Goal: Task Accomplishment & Management: Use online tool/utility

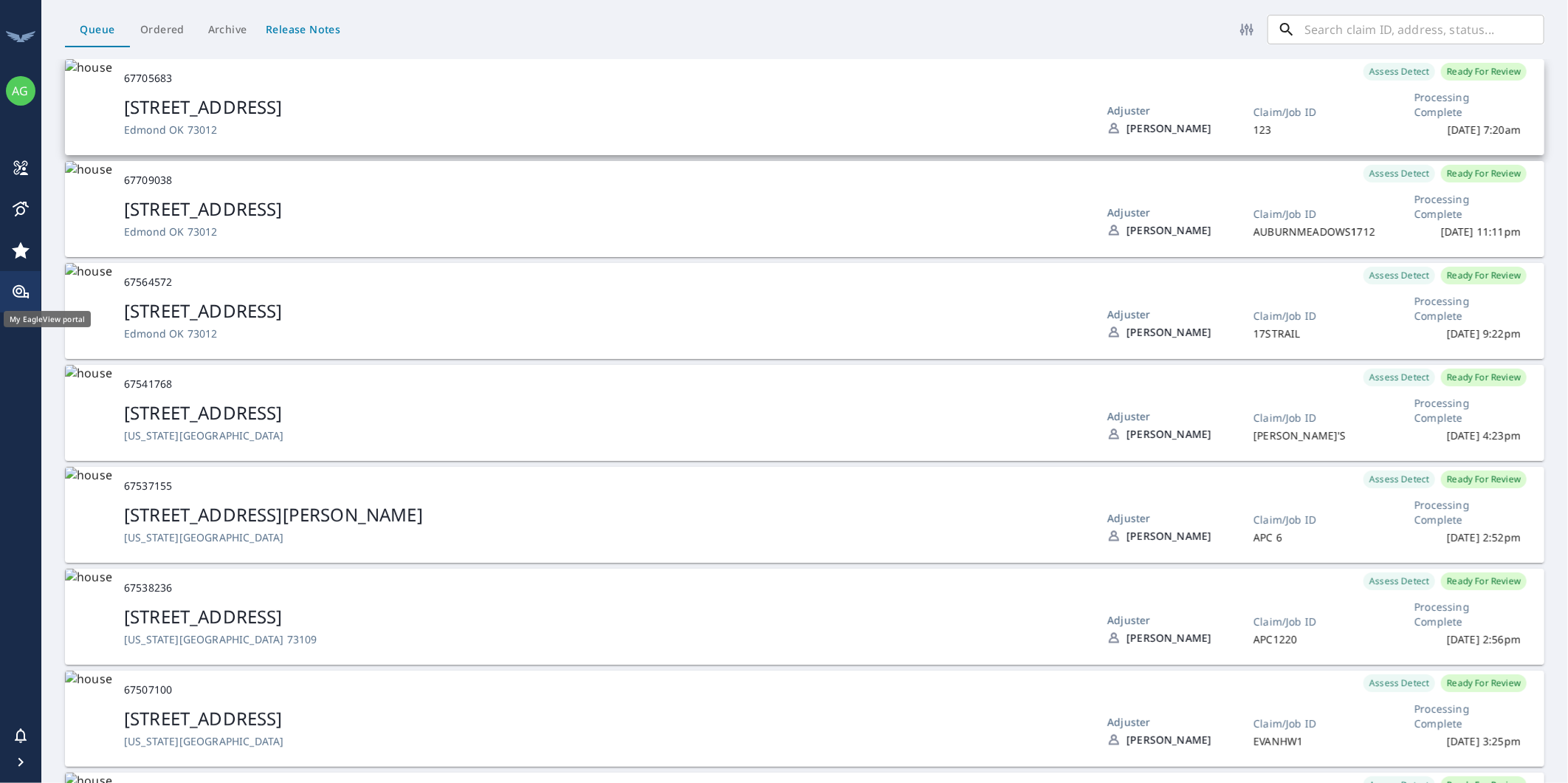
click at [333, 97] on div "[STREET_ADDRESS]" at bounding box center [604, 106] width 960 height 25
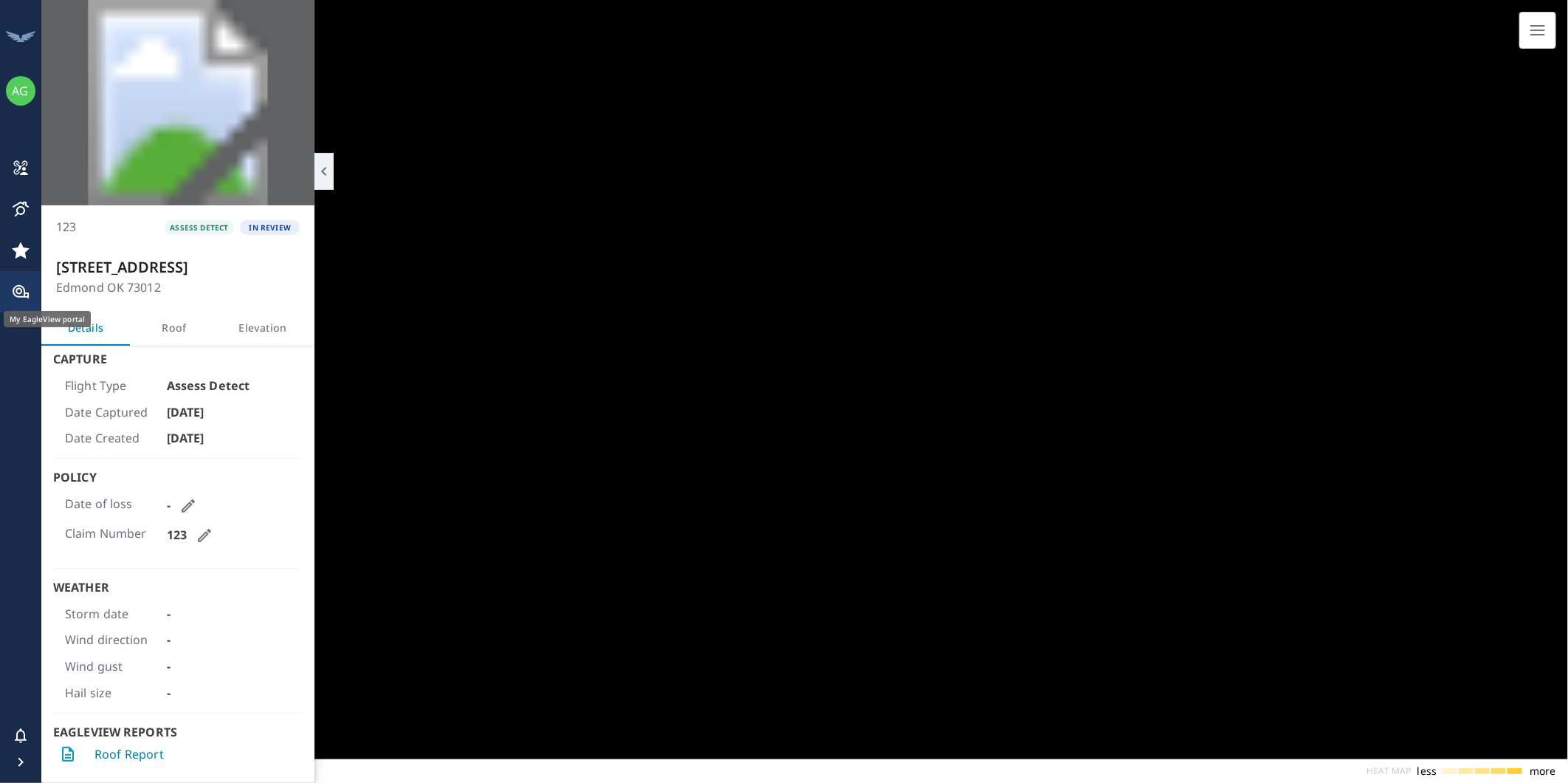
scroll to position [193, 261]
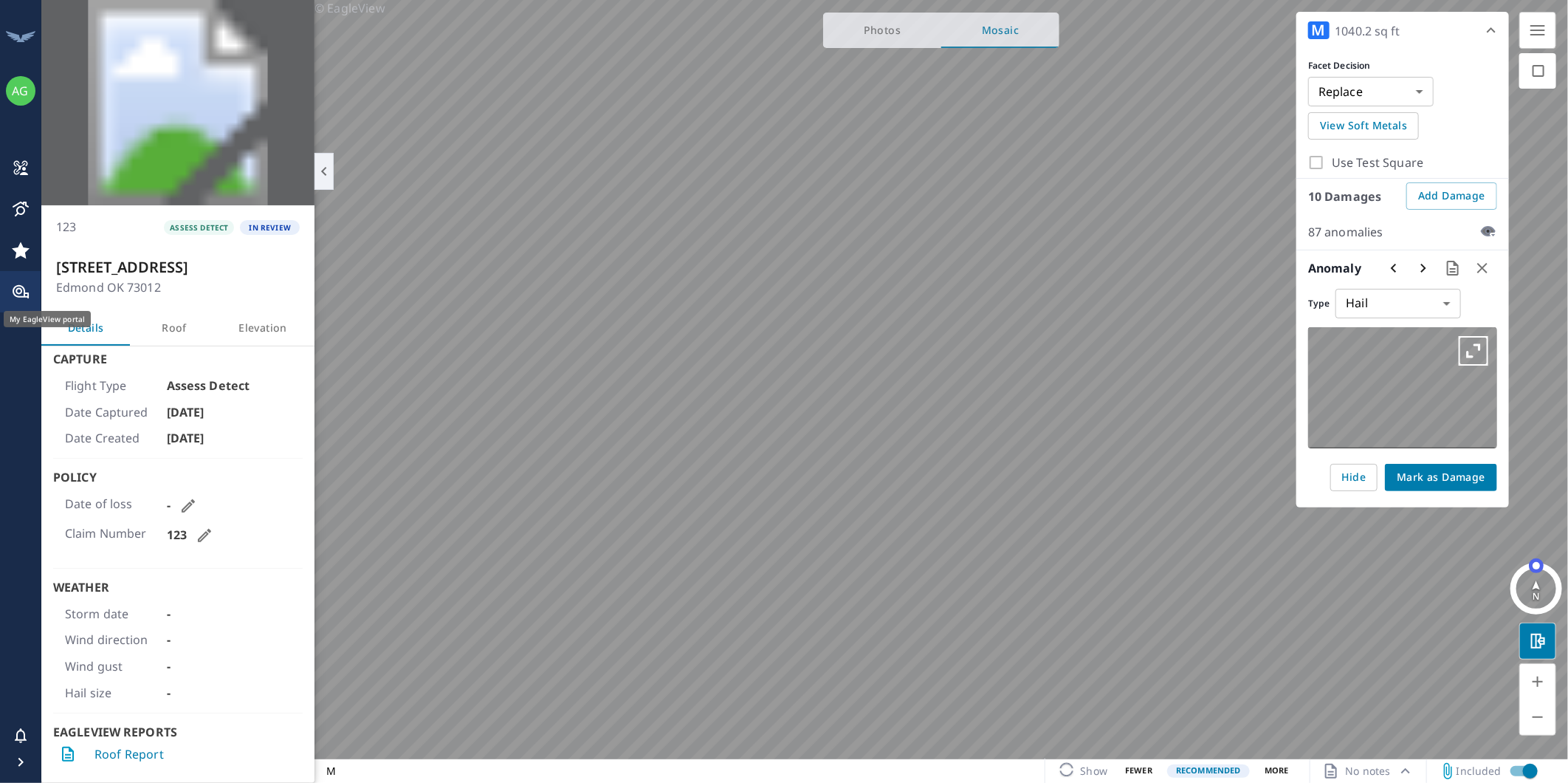
click at [189, 340] on button "Roof" at bounding box center [174, 328] width 89 height 36
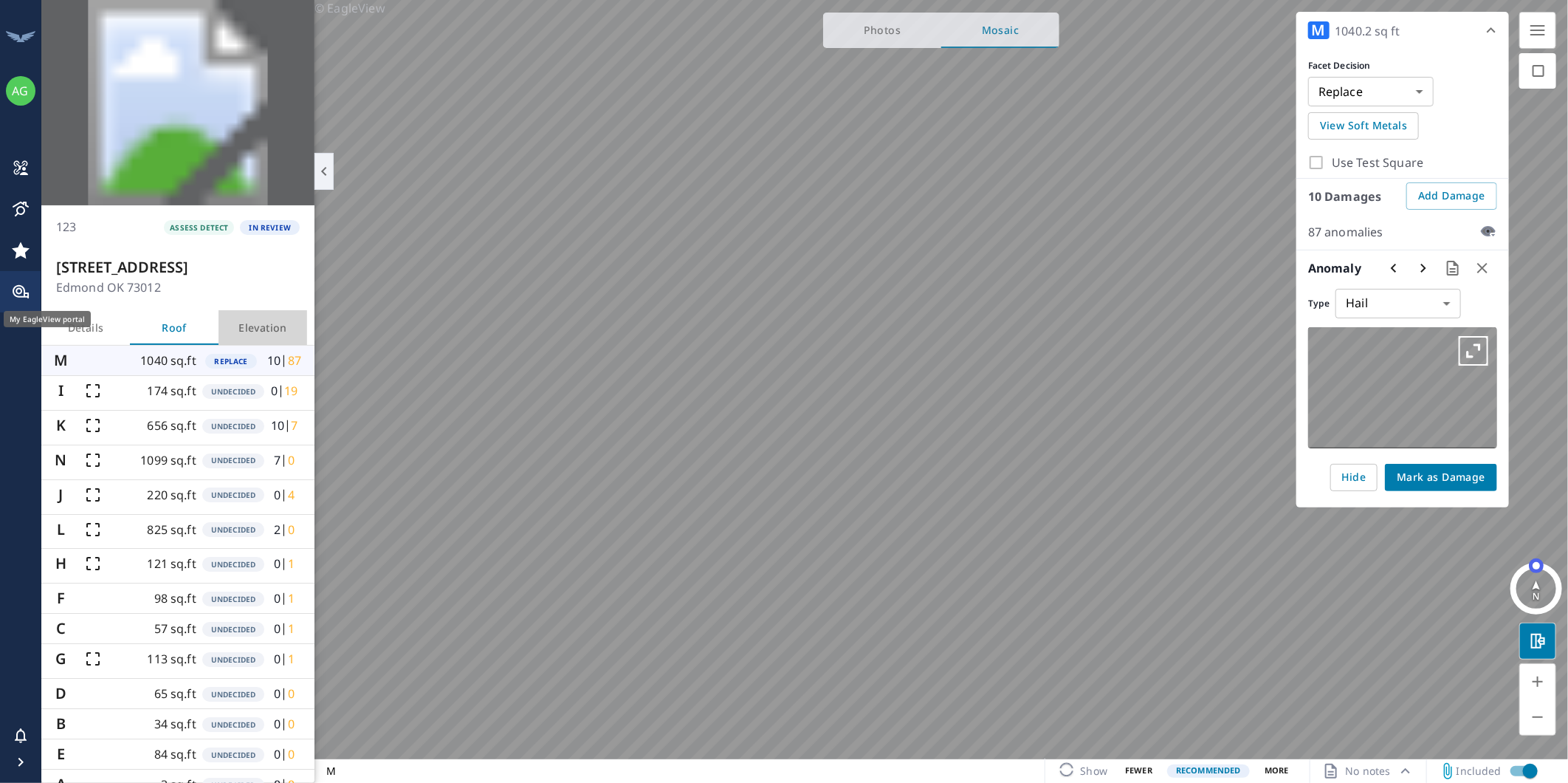
click at [263, 343] on button "Elevation" at bounding box center [262, 328] width 89 height 36
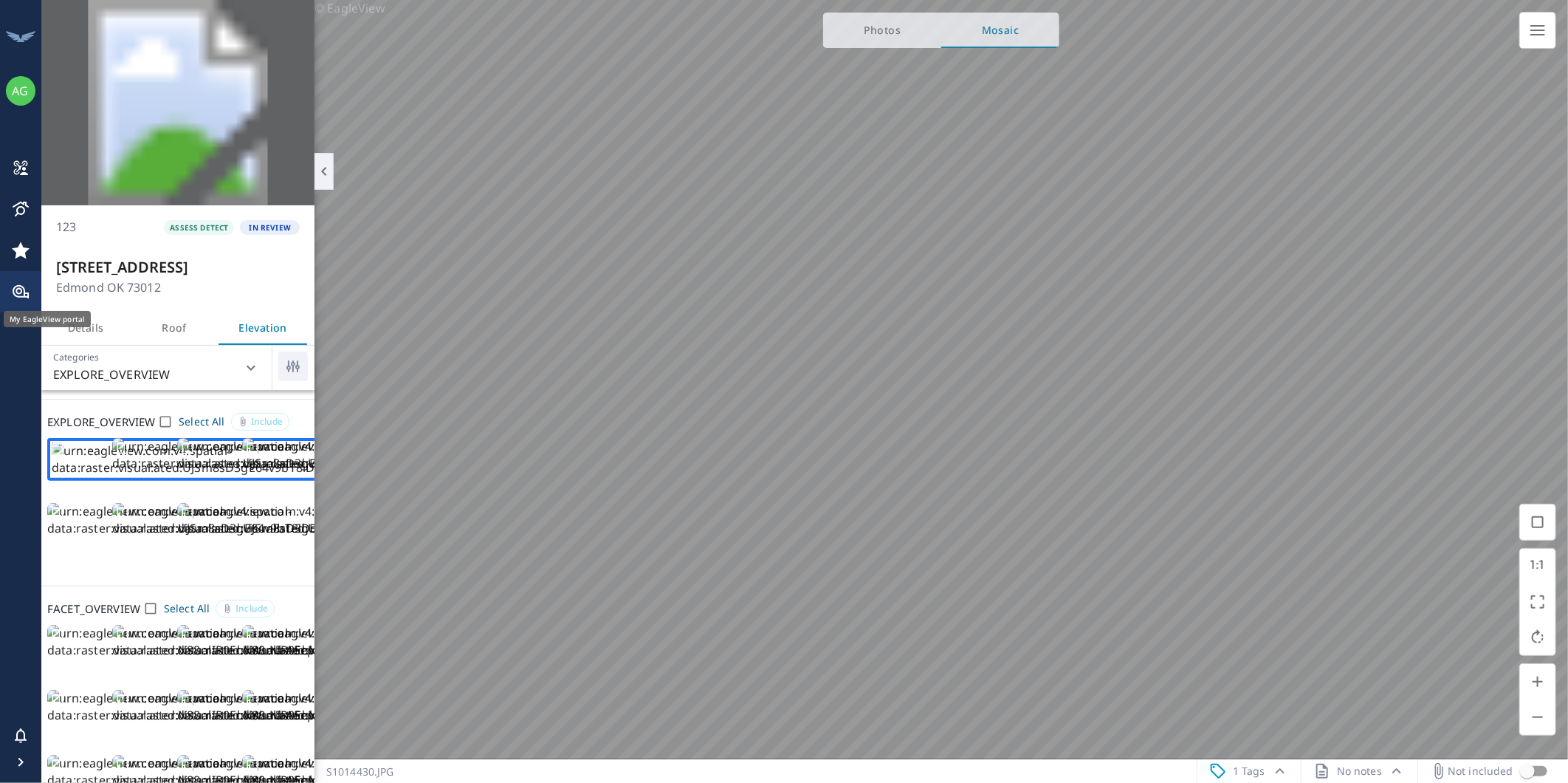
click at [84, 336] on span "Details" at bounding box center [85, 328] width 71 height 19
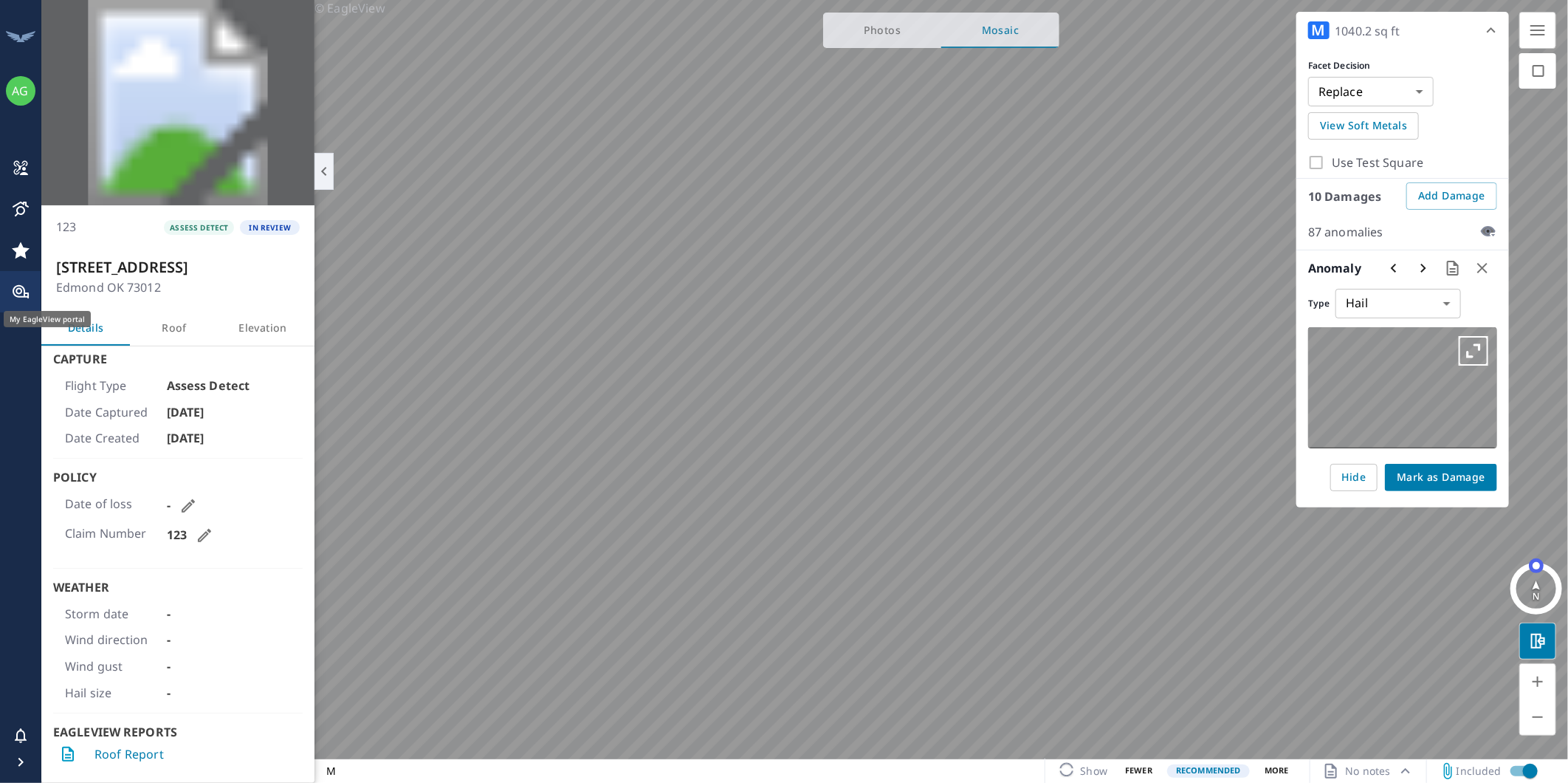
click at [1390, 119] on span "View Soft Metals" at bounding box center [1363, 126] width 87 height 19
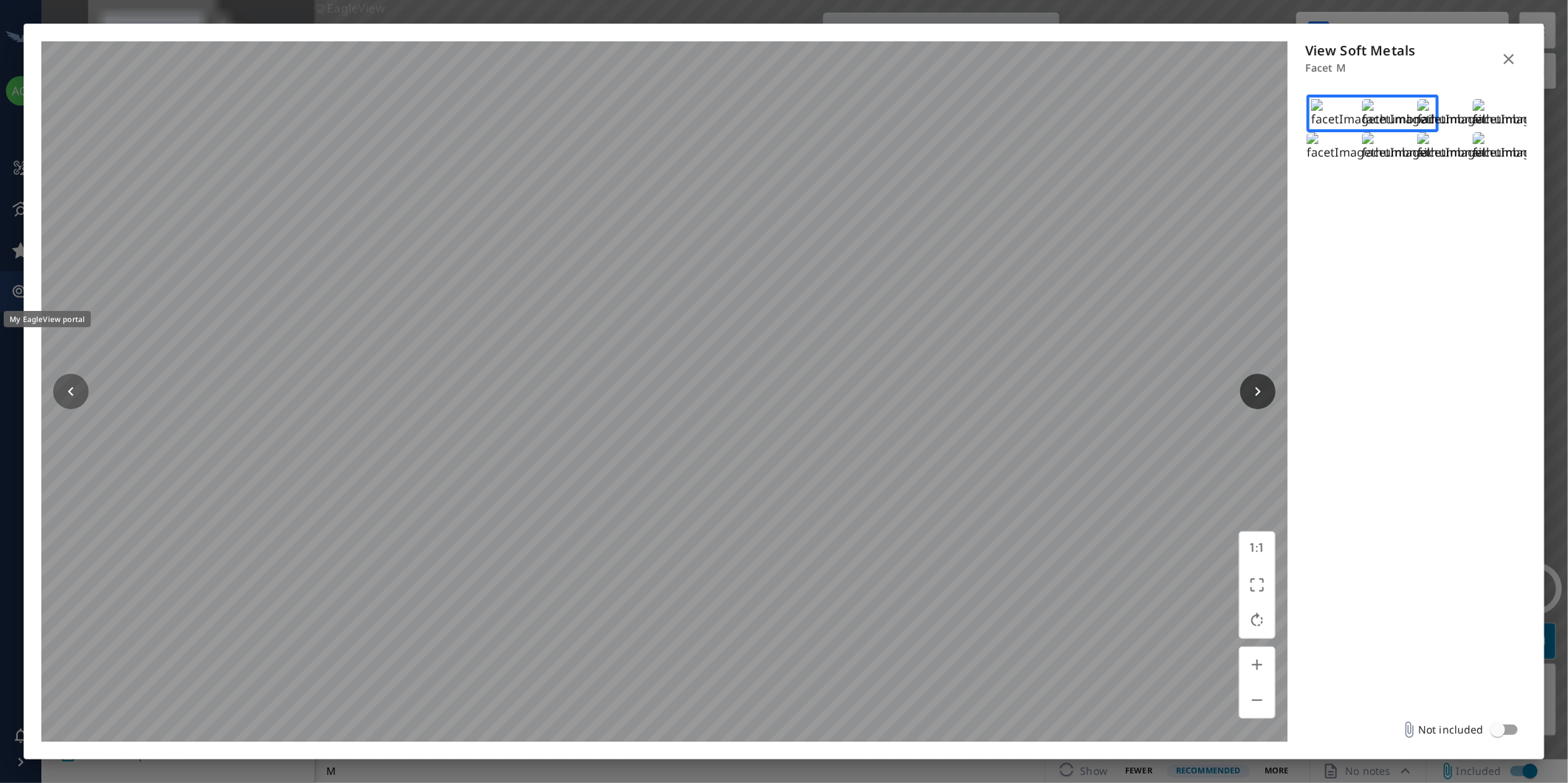
click at [1246, 379] on button "button" at bounding box center [1258, 392] width 36 height 36
click at [74, 379] on button "button" at bounding box center [71, 392] width 36 height 36
click at [76, 379] on button "button" at bounding box center [71, 392] width 36 height 36
click at [79, 380] on button "button" at bounding box center [71, 392] width 36 height 36
click at [1395, 161] on img at bounding box center [1423, 146] width 123 height 28
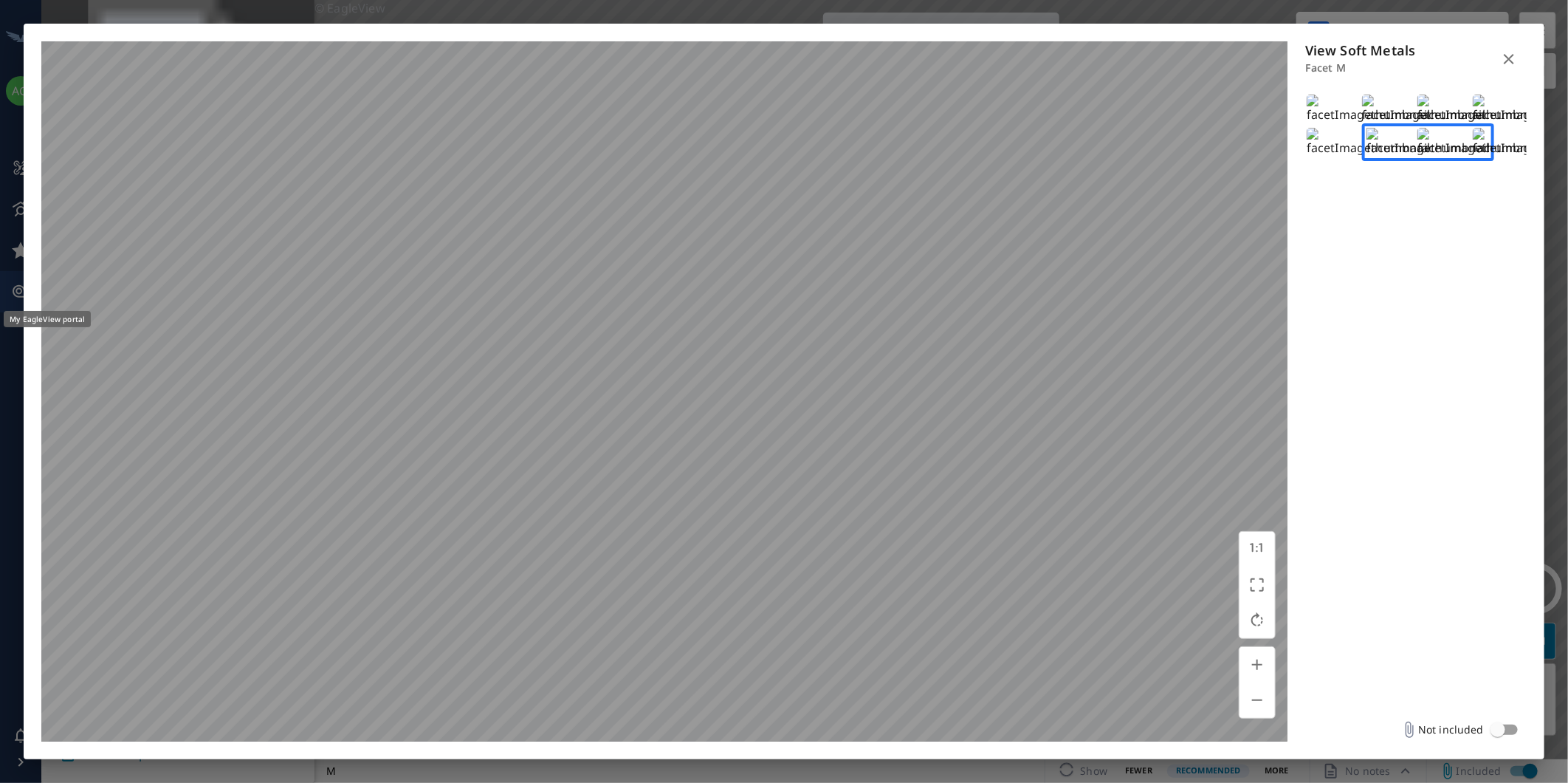
click at [1501, 157] on img at bounding box center [1535, 141] width 123 height 28
click at [1442, 157] on img at bounding box center [1479, 141] width 123 height 28
click at [1393, 157] on img at bounding box center [1423, 141] width 123 height 28
click at [1251, 647] on div "© EagleView" at bounding box center [664, 392] width 1246 height 700
click at [1423, 157] on img at bounding box center [1479, 141] width 123 height 28
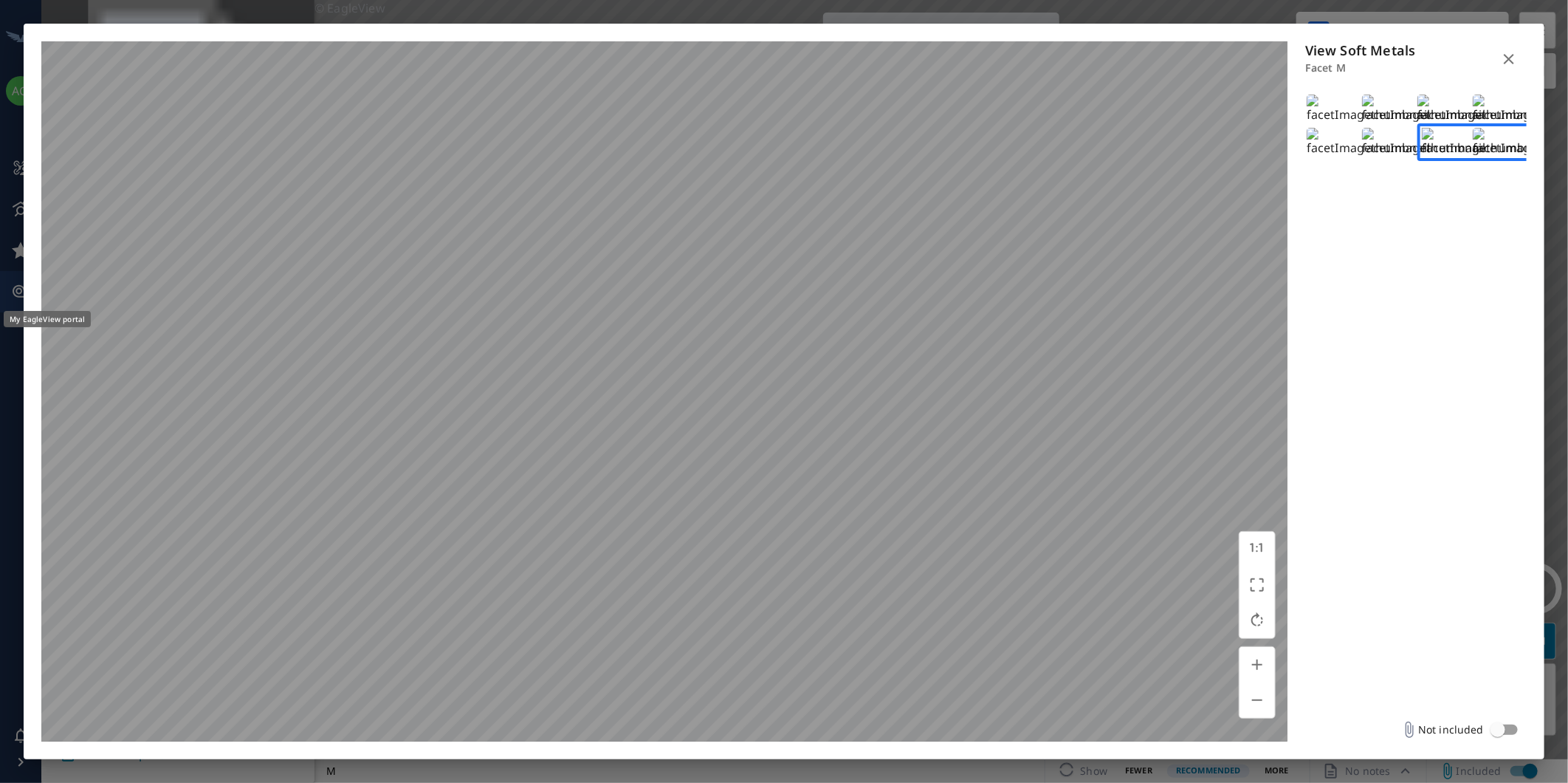
click at [1496, 157] on img at bounding box center [1535, 141] width 123 height 28
click at [1508, 123] on img at bounding box center [1535, 108] width 123 height 28
click at [1514, 160] on img at bounding box center [1535, 146] width 123 height 28
click at [1512, 45] on button "button" at bounding box center [1509, 59] width 36 height 36
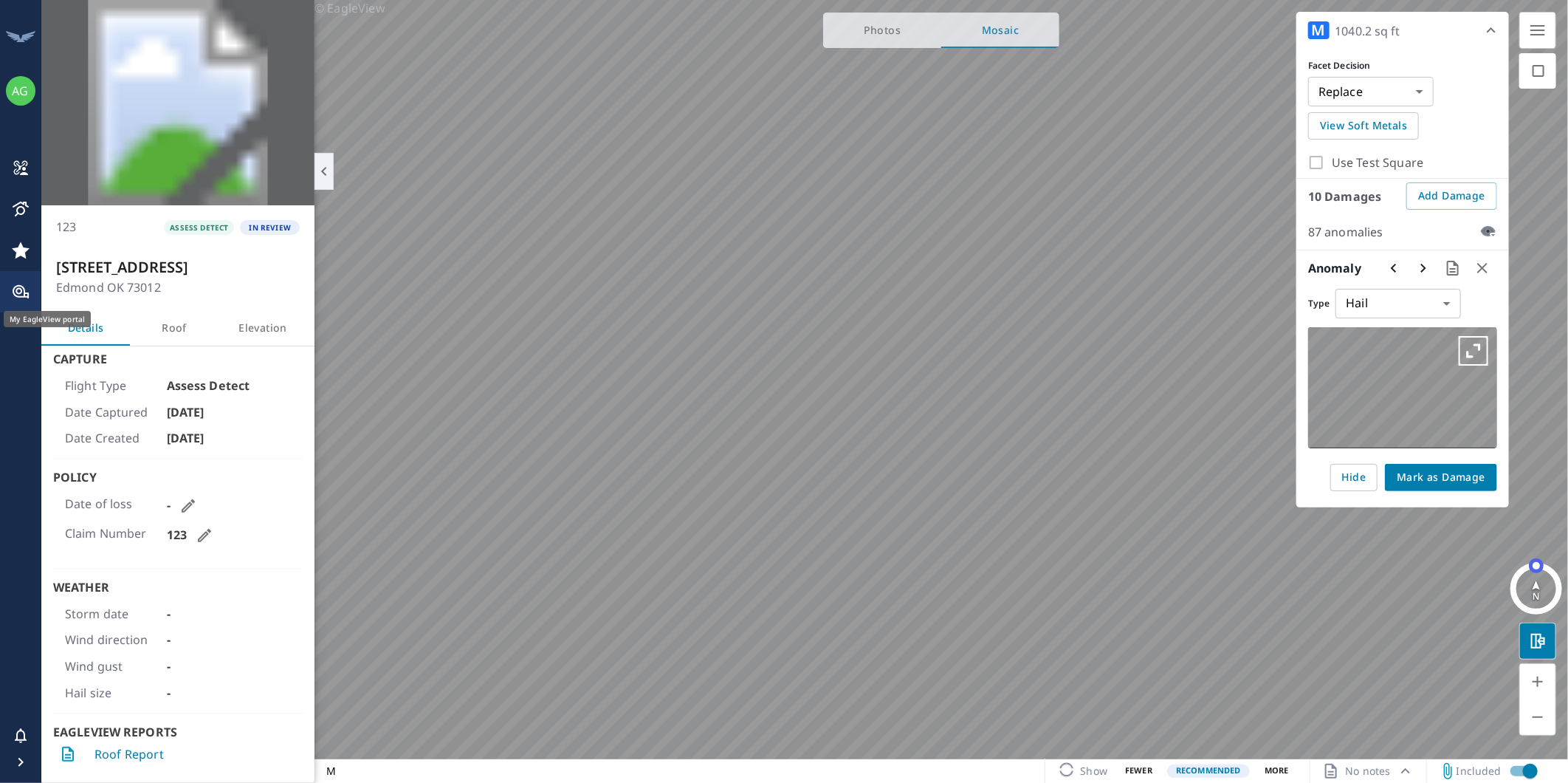
type input "UNDECIDED"
checkbox input "true"
click at [1477, 350] on icon "button" at bounding box center [1473, 351] width 29 height 29
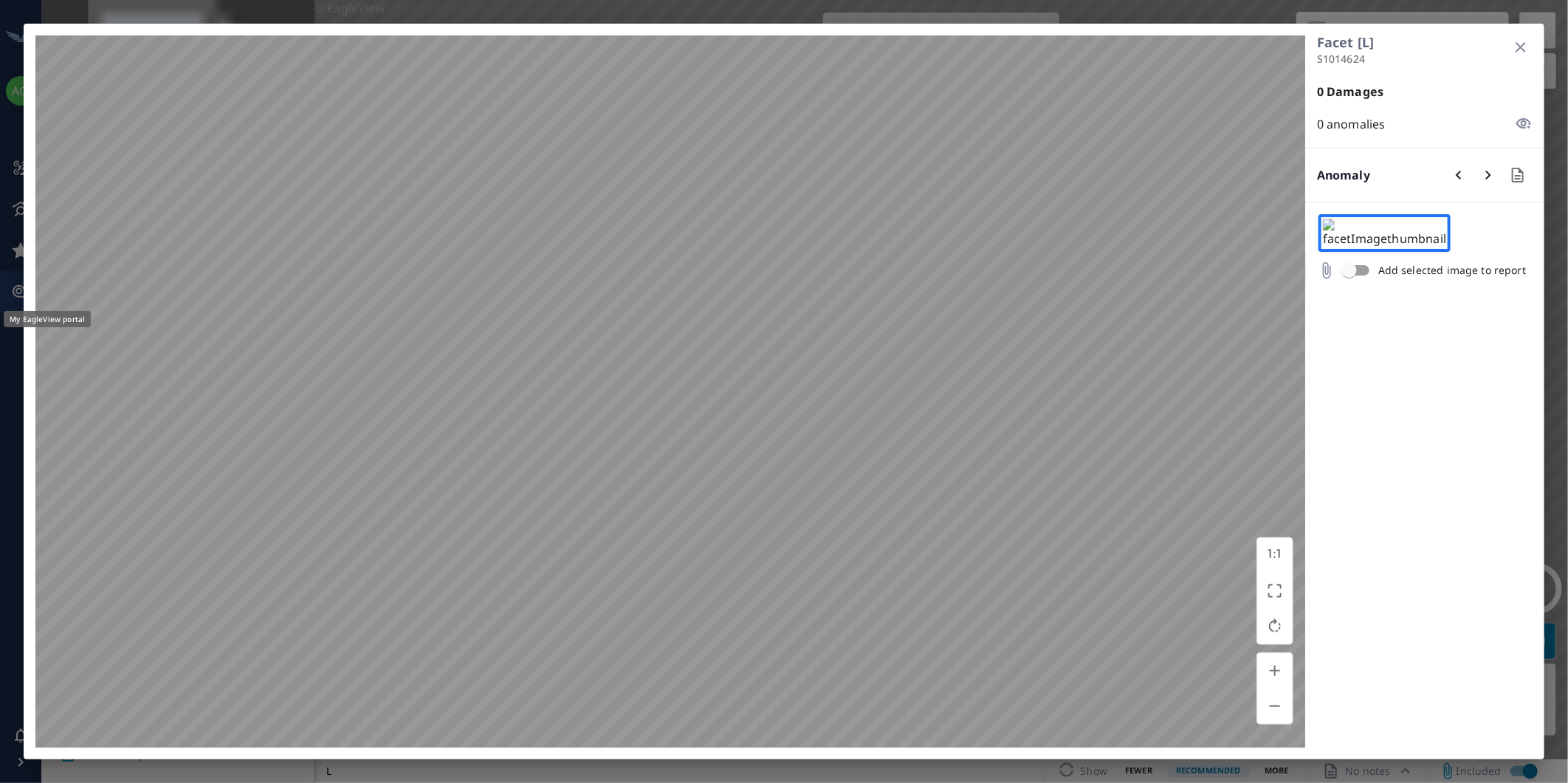
click at [861, 782] on html "AG AG 123 ASSESS DETECT IN REVIEW [STREET_ADDRESS] Details Roof Elevation Captu…" at bounding box center [784, 392] width 1568 height 783
click at [1260, 388] on button "button" at bounding box center [1276, 392] width 36 height 36
click at [1518, 37] on button "button" at bounding box center [1521, 47] width 36 height 36
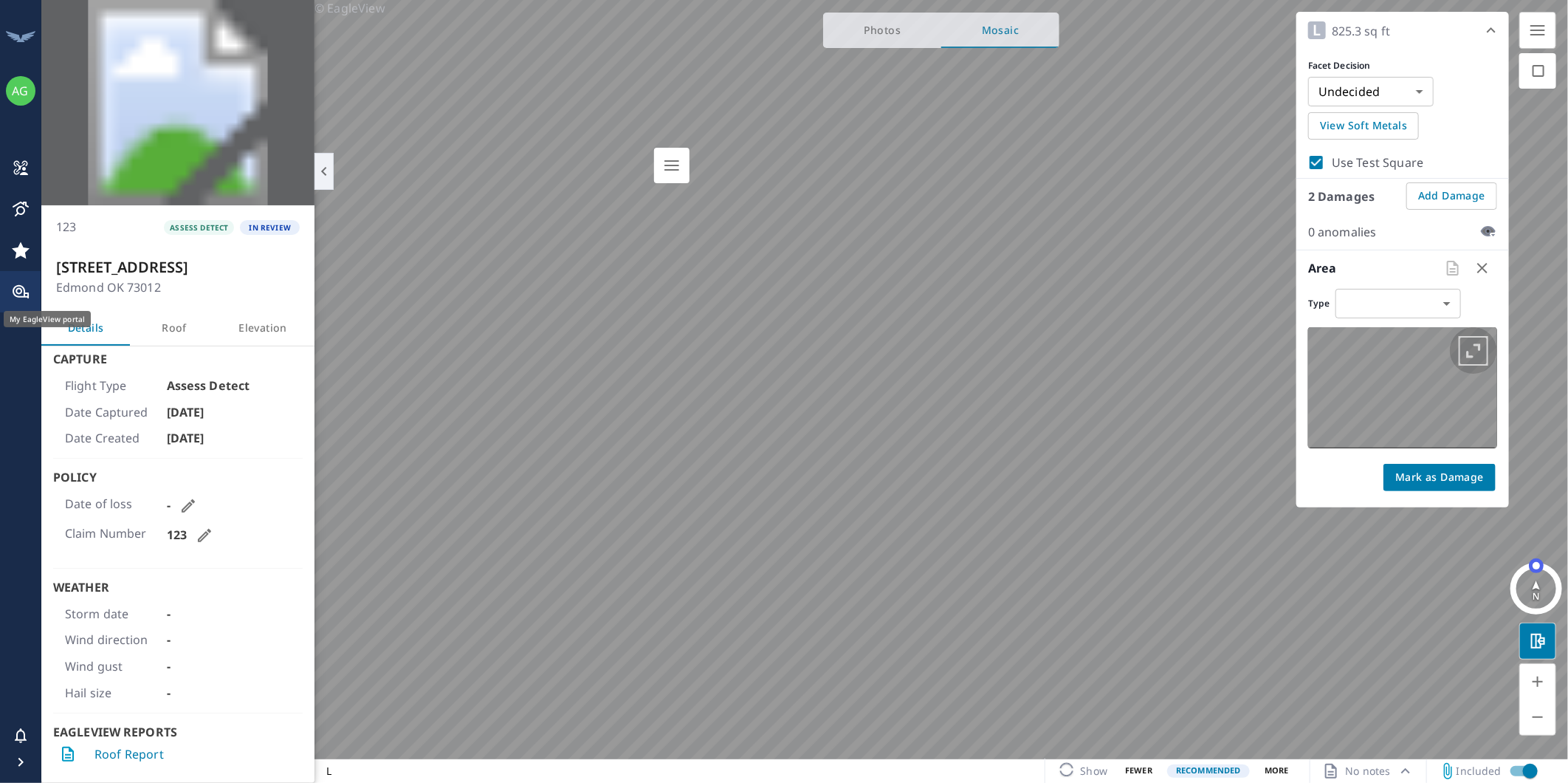
click at [1463, 348] on icon "button" at bounding box center [1473, 351] width 29 height 29
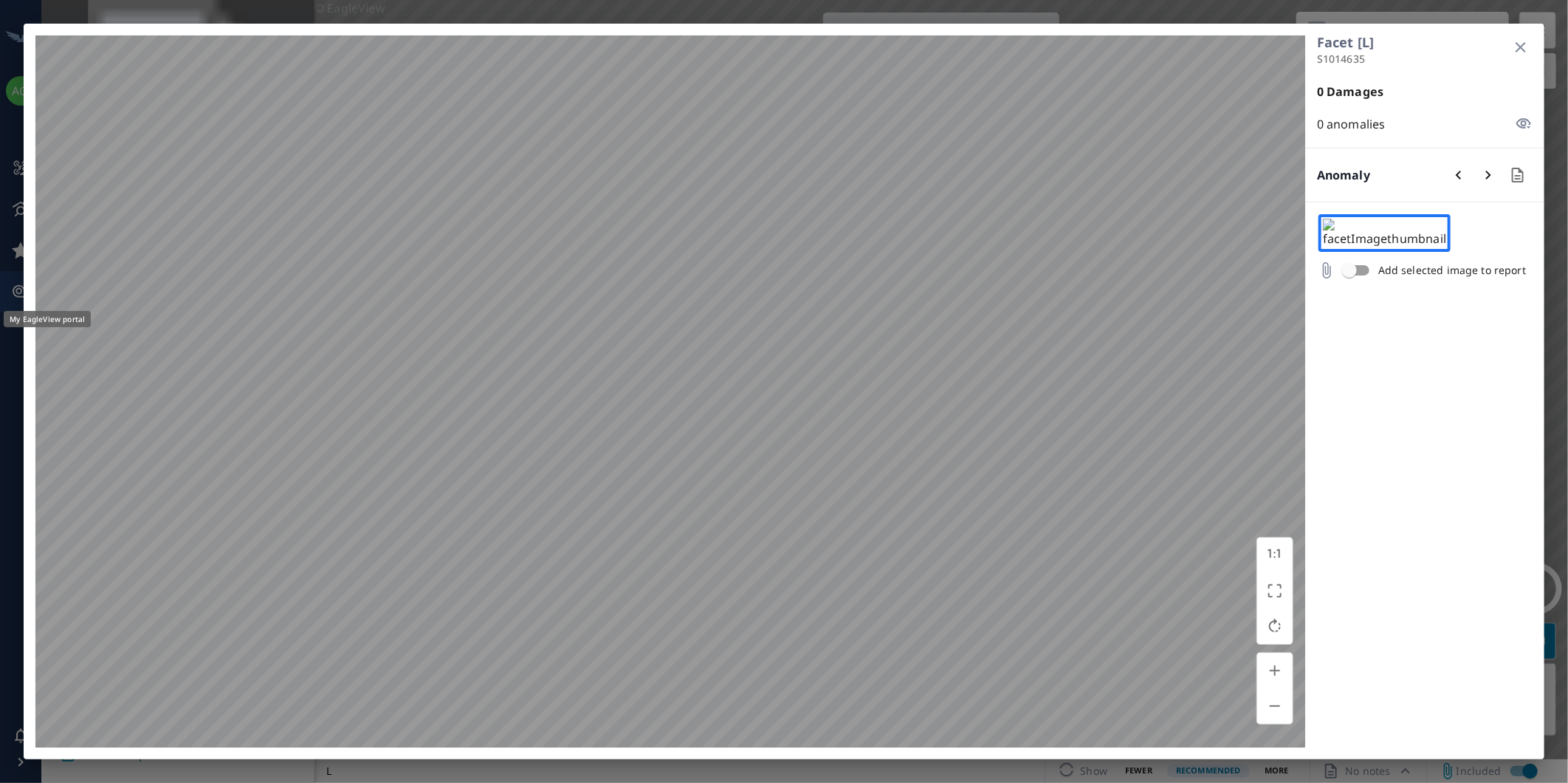
click at [675, 782] on html "AG AG 123 ASSESS DETECT IN REVIEW [STREET_ADDRESS] Details Roof Elevation Captu…" at bounding box center [784, 392] width 1568 height 783
click at [751, 782] on html "AG AG 123 ASSESS DETECT IN REVIEW [STREET_ADDRESS] Details Roof Elevation Captu…" at bounding box center [784, 392] width 1568 height 783
click at [834, 762] on div "© EagleView Facet [L] S1014635 0 Damages 0 anomalies Anomaly Add selected image…" at bounding box center [784, 392] width 1568 height 783
click at [1263, 382] on button "button" at bounding box center [1276, 392] width 36 height 36
click at [1259, 396] on button "button" at bounding box center [1276, 392] width 36 height 36
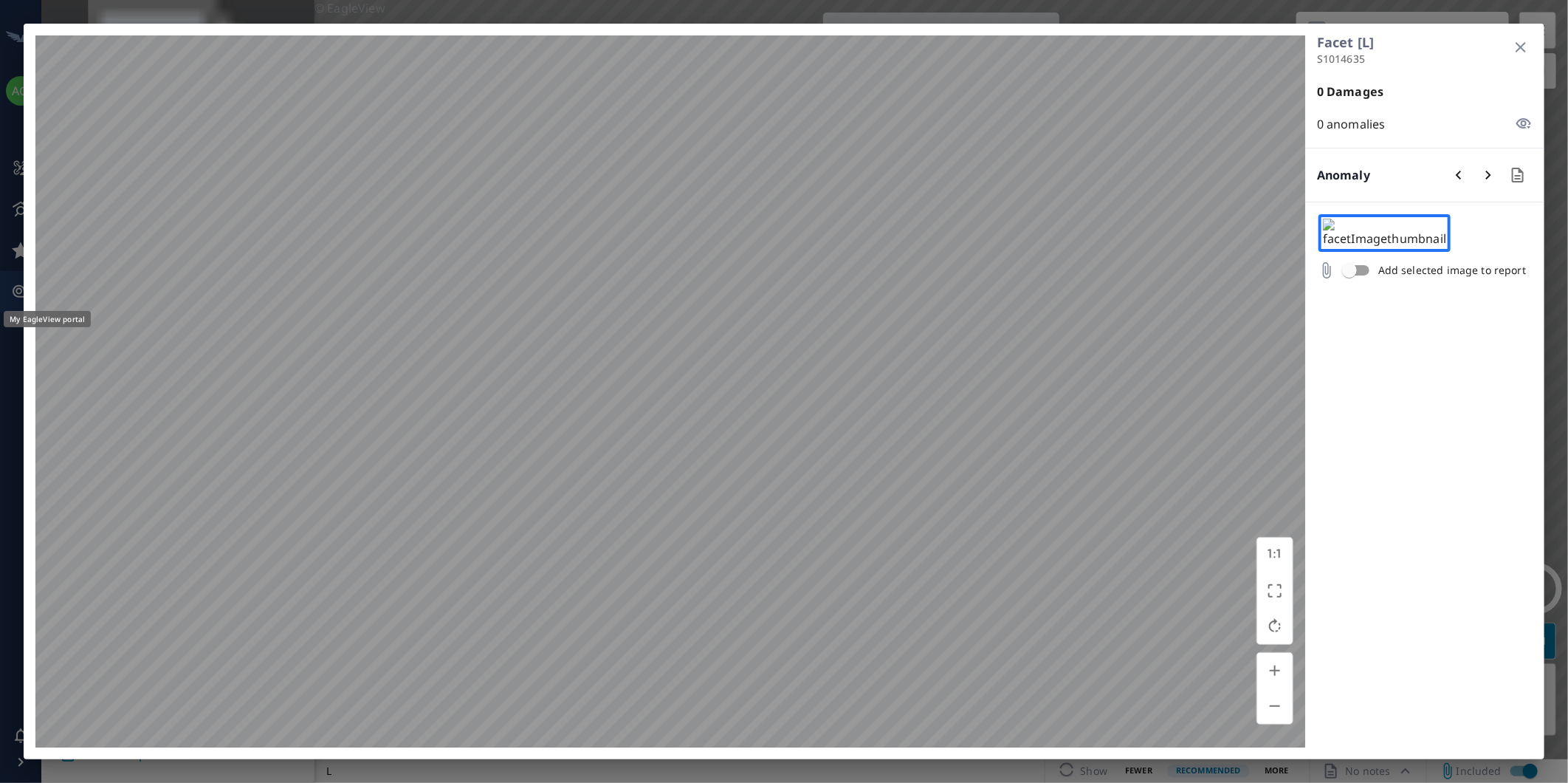
click at [1531, 50] on button "button" at bounding box center [1521, 47] width 36 height 36
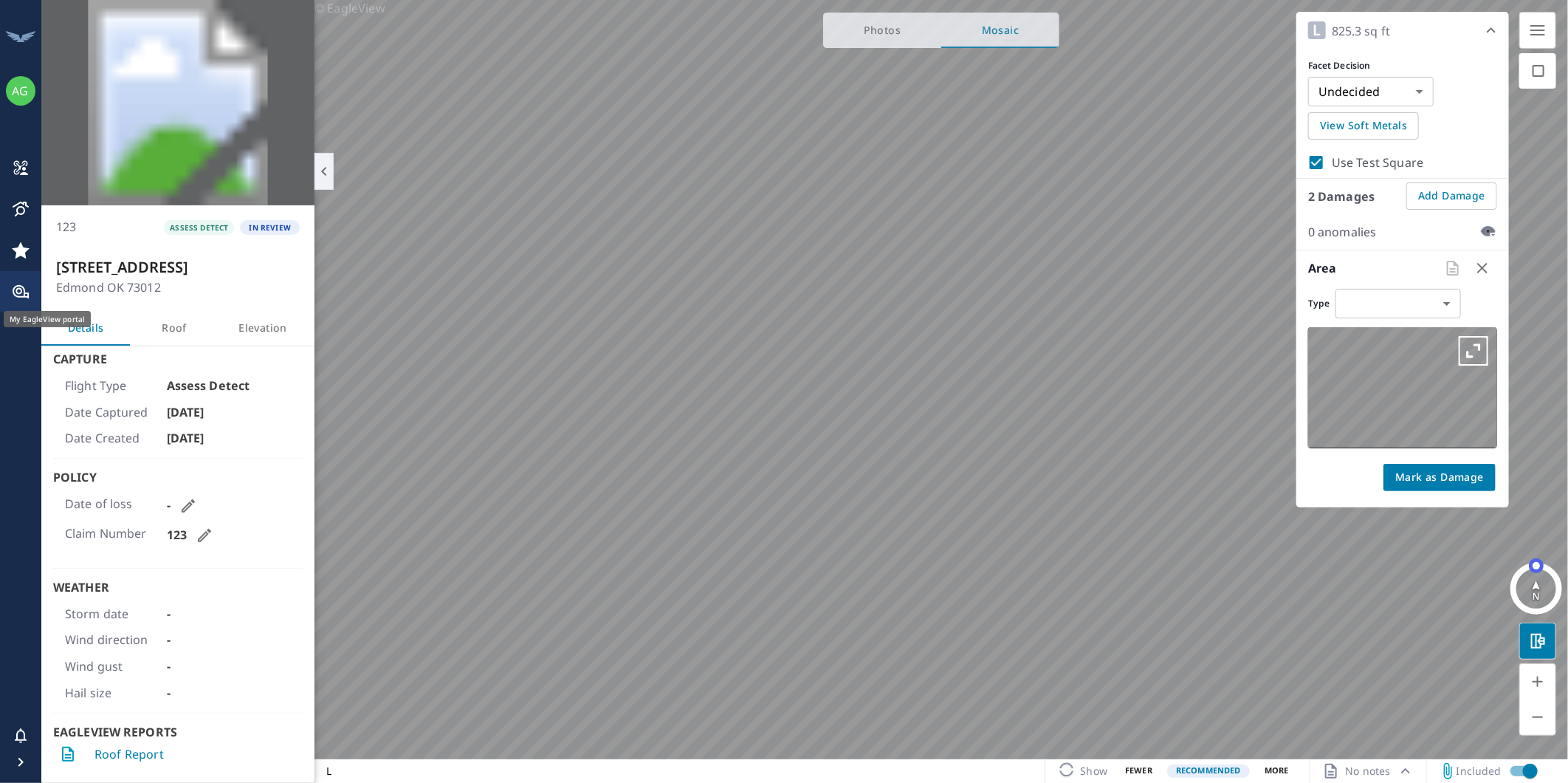
type input "REPLACE"
checkbox input "false"
type input "hail"
click at [1454, 347] on button "button" at bounding box center [1473, 351] width 47 height 47
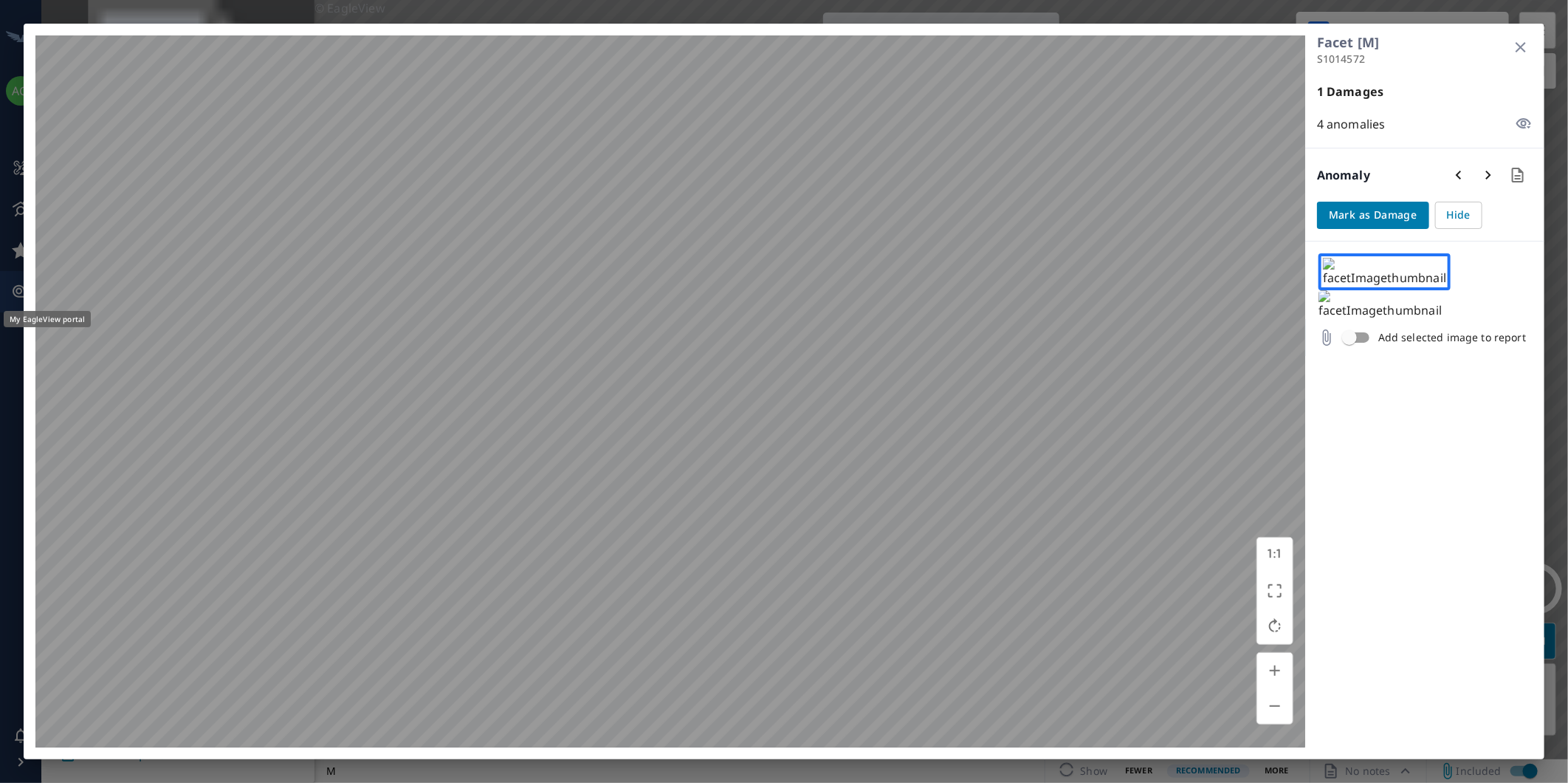
click at [633, 782] on html "AG AG 123 ASSESS DETECT IN REVIEW [STREET_ADDRESS] Details Roof Elevation Captu…" at bounding box center [784, 392] width 1568 height 783
click at [1531, 53] on button "button" at bounding box center [1521, 47] width 36 height 36
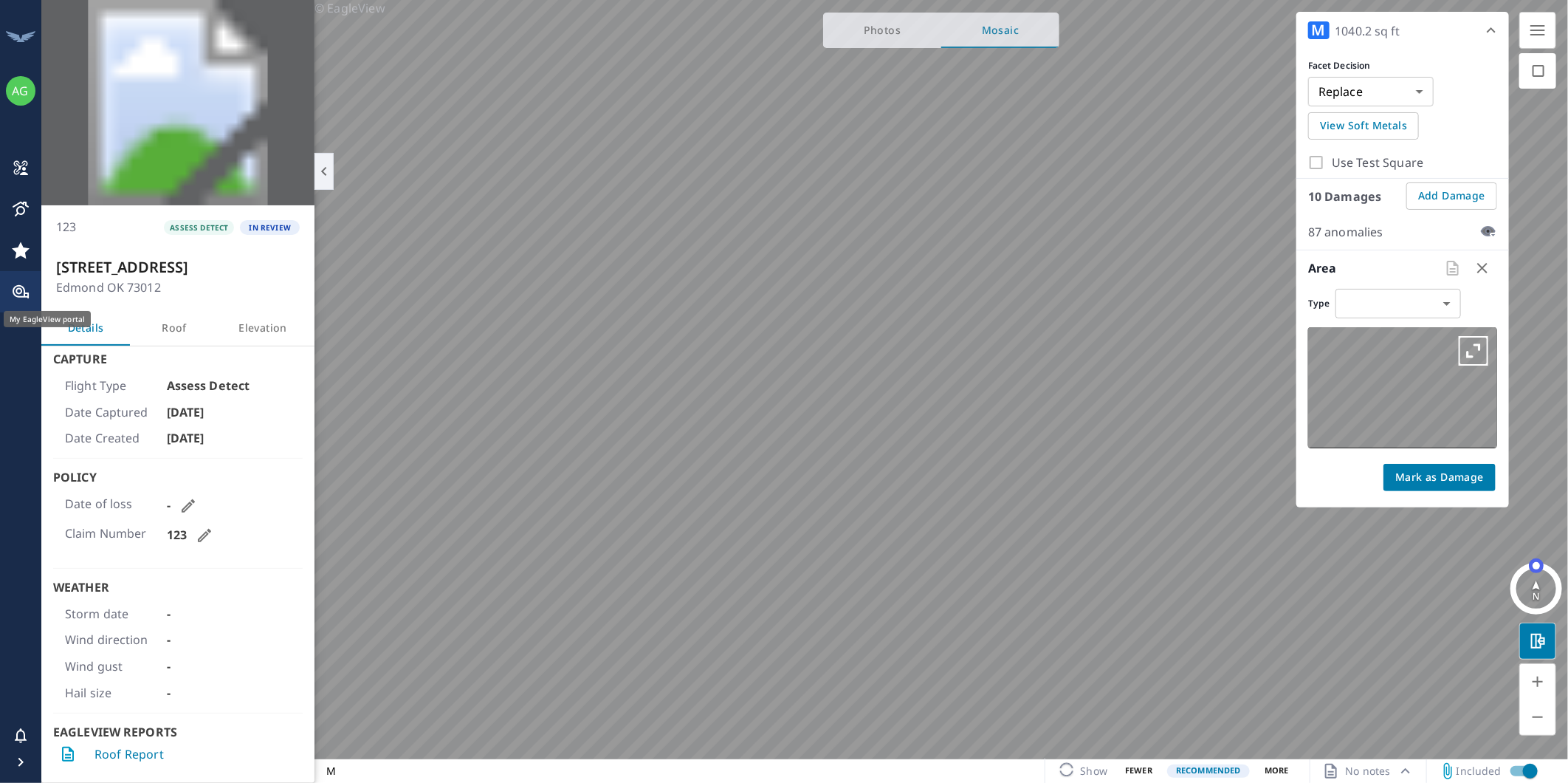
type input "UNDECIDED"
checkbox input "true"
type input "hail"
click at [1479, 352] on icon "button" at bounding box center [1473, 351] width 29 height 29
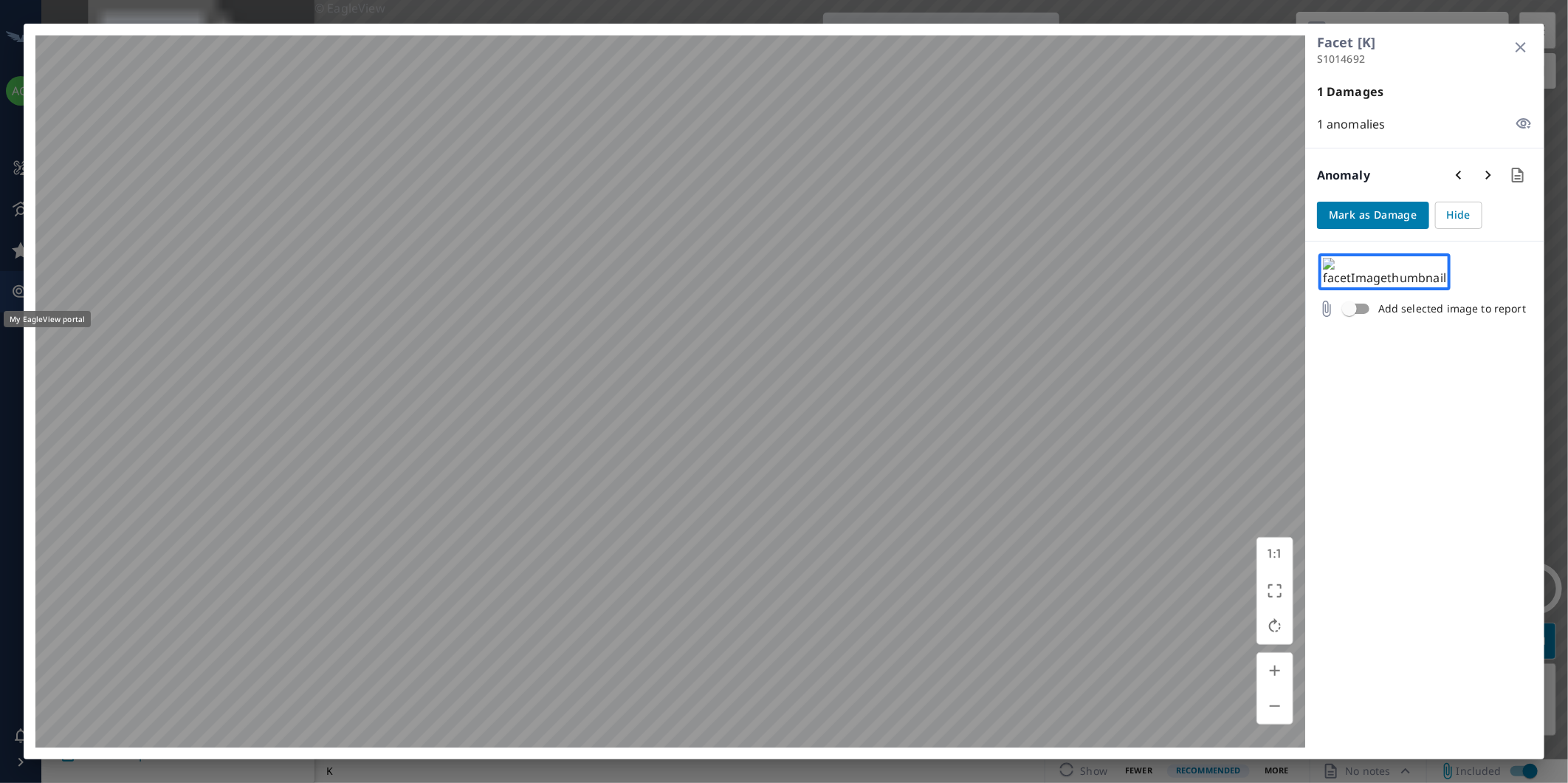
click at [429, 782] on html "AG AG 123 ASSESS DETECT IN REVIEW [STREET_ADDRESS] Details Roof Elevation Captu…" at bounding box center [784, 392] width 1568 height 783
click at [1264, 394] on button "button" at bounding box center [1276, 392] width 36 height 36
click at [1514, 55] on icon "button" at bounding box center [1521, 47] width 18 height 18
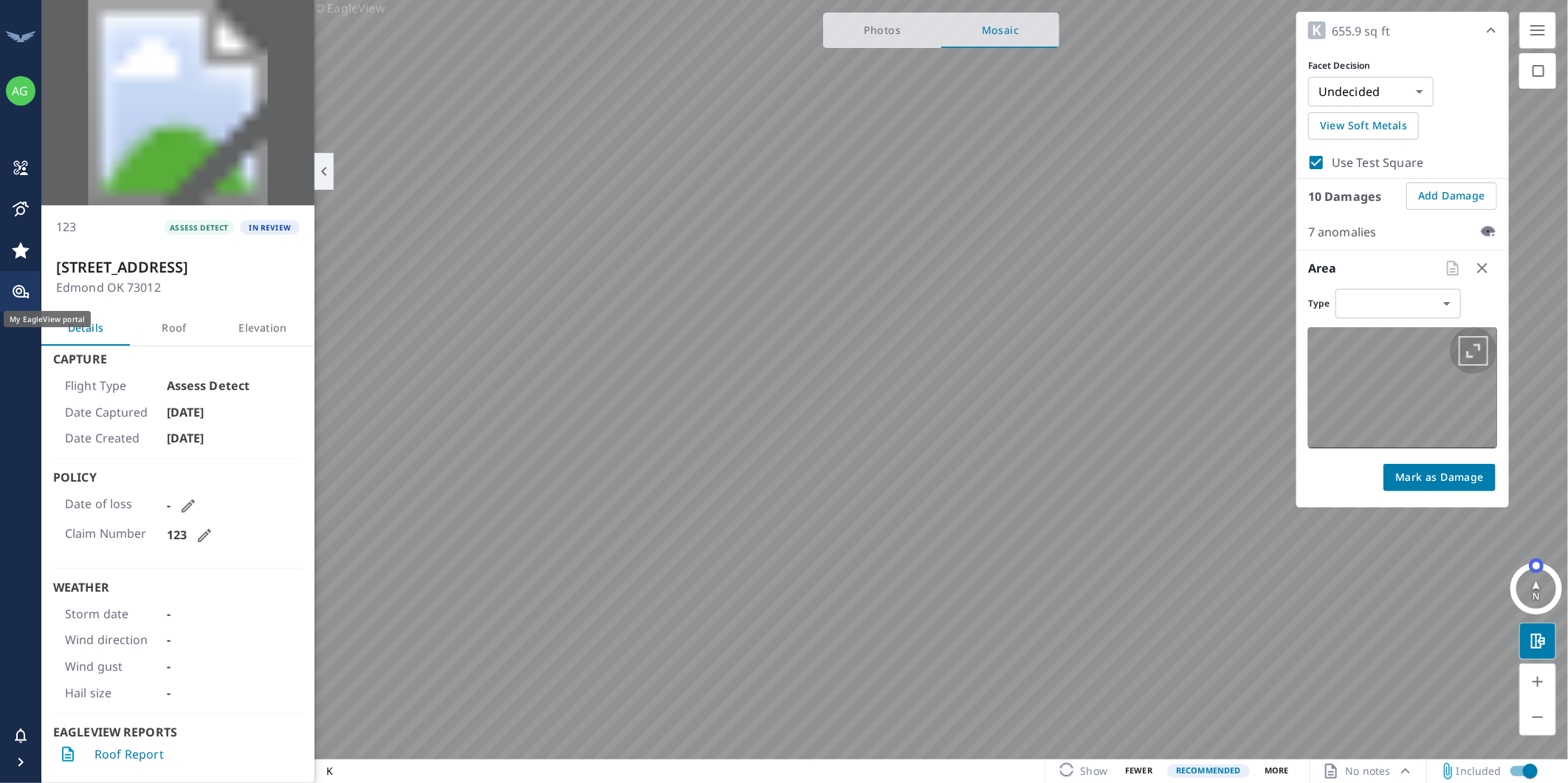
click at [1463, 348] on icon "button" at bounding box center [1473, 351] width 29 height 29
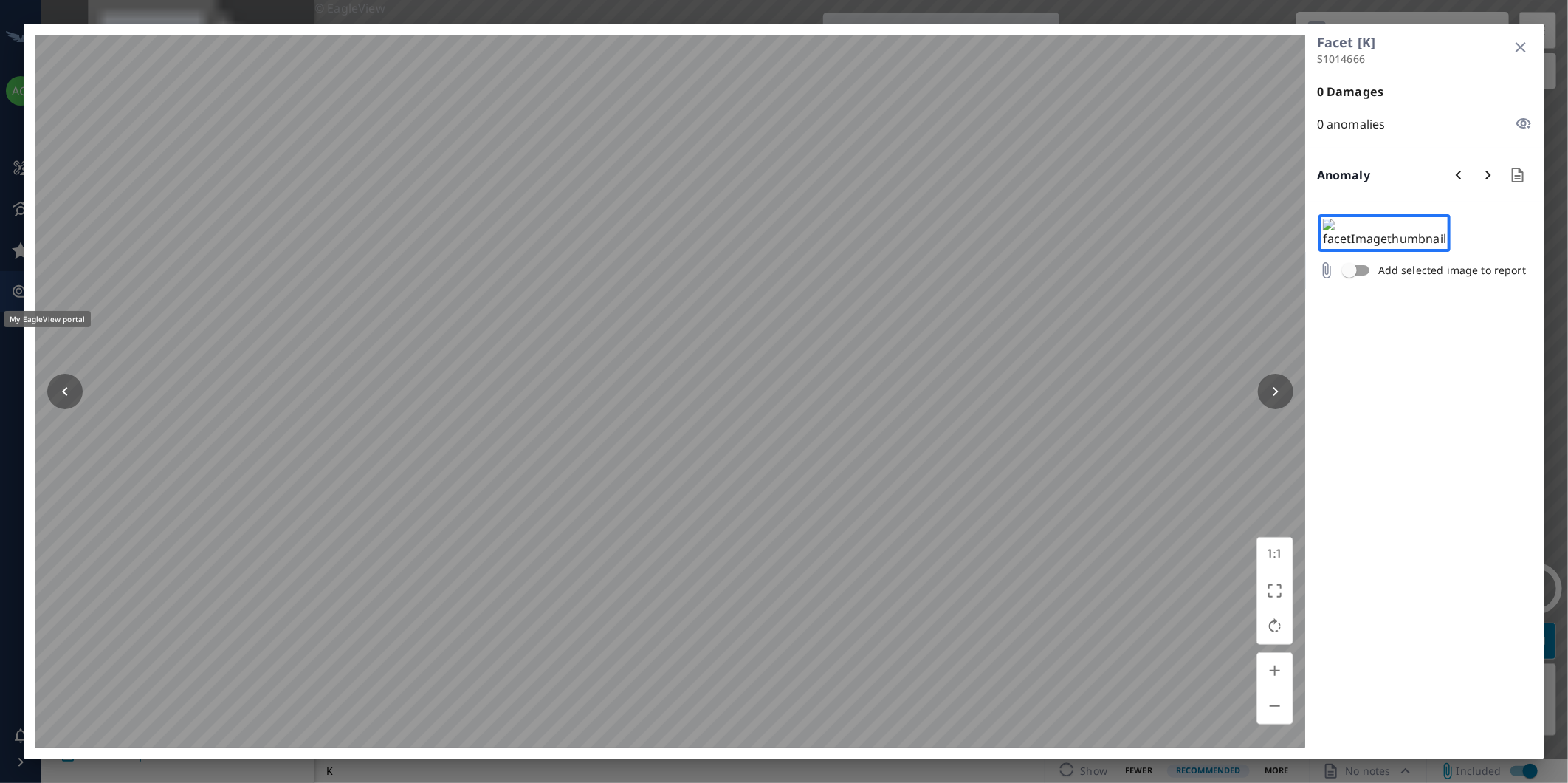
click at [1260, 680] on div "© EagleView" at bounding box center [671, 392] width 1270 height 712
click at [909, 762] on div "© EagleView Facet [K] S1014666 0 Damages 0 anomalies Anomaly Add selected image…" at bounding box center [784, 392] width 1568 height 783
click at [912, 782] on html "AG AG 123 ASSESS DETECT IN REVIEW [STREET_ADDRESS] Details Roof Elevation Captu…" at bounding box center [784, 392] width 1568 height 783
click at [97, 782] on html "AG AG 123 ASSESS DETECT IN REVIEW [STREET_ADDRESS] Details Roof Elevation Captu…" at bounding box center [784, 392] width 1568 height 783
click at [1266, 383] on button "button" at bounding box center [1276, 392] width 36 height 36
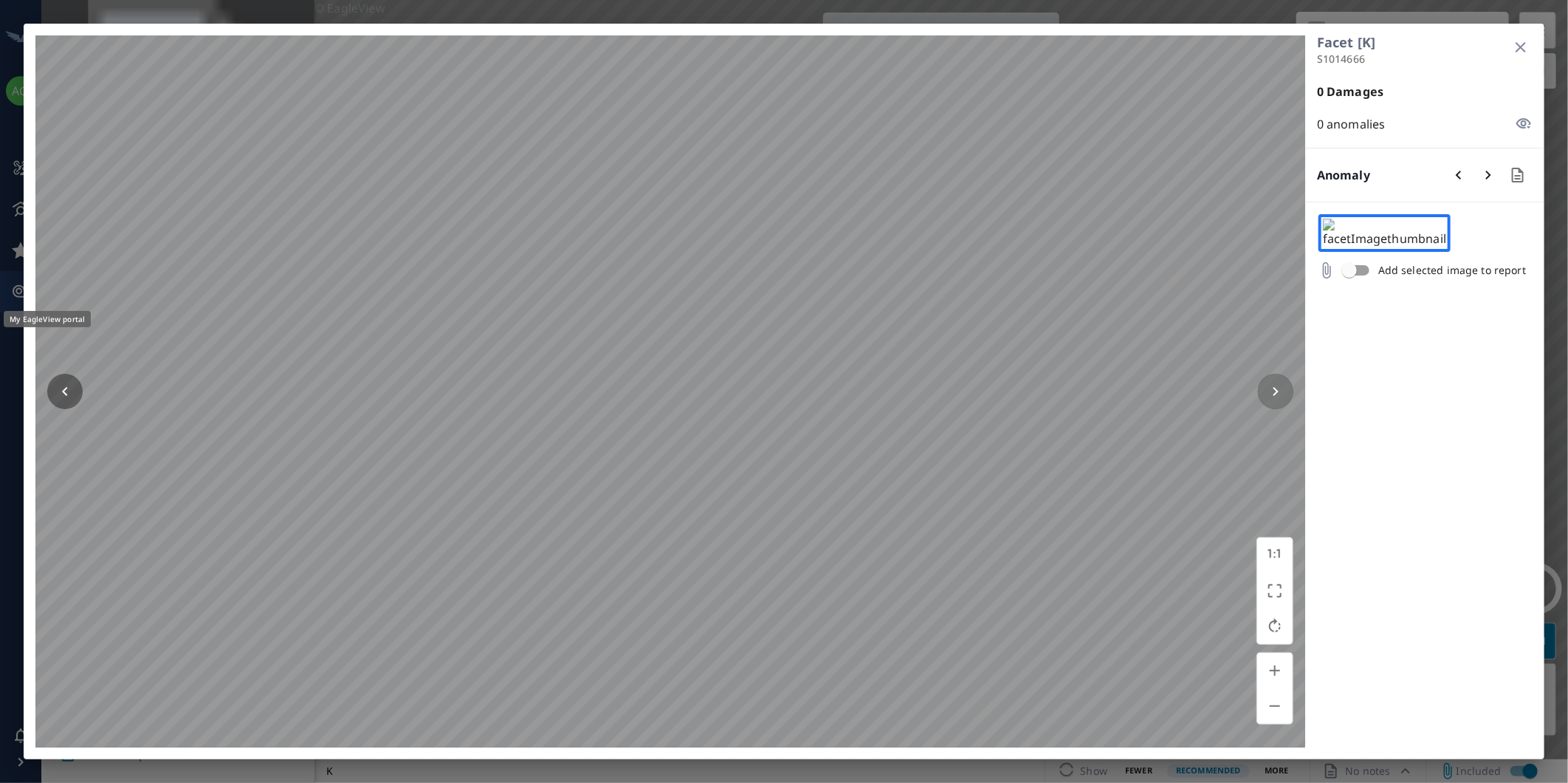
click at [1267, 383] on icon "button" at bounding box center [1276, 392] width 18 height 18
click at [1518, 32] on div "© EagleView Facet [K] S1014666 0 Damages 0 anomalies Anomaly Add selected image…" at bounding box center [784, 391] width 1521 height 735
drag, startPoint x: 1518, startPoint y: 32, endPoint x: 1518, endPoint y: 53, distance: 21.0
click at [1518, 53] on icon "button" at bounding box center [1521, 47] width 18 height 18
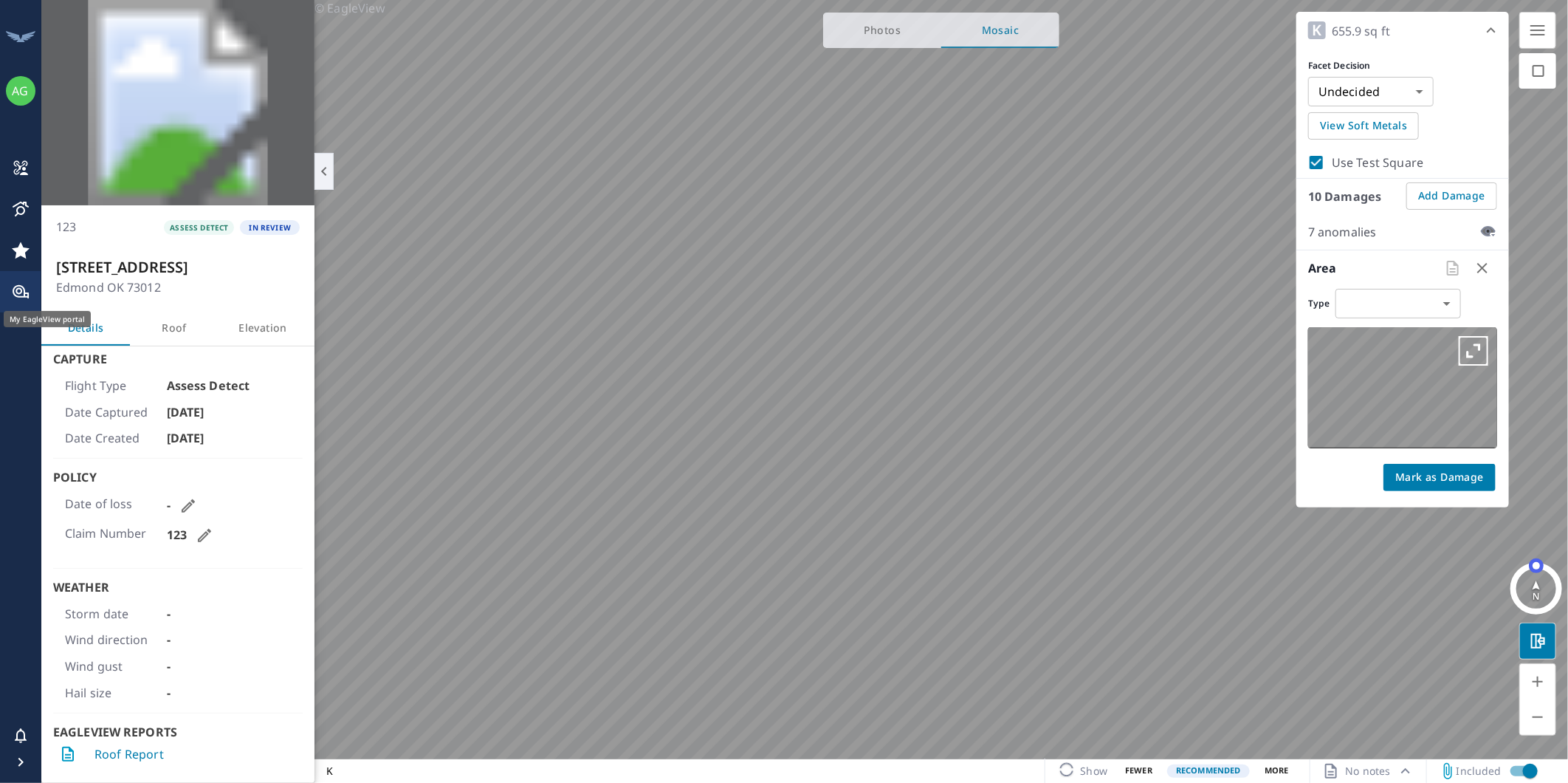
click at [1482, 348] on icon "button" at bounding box center [1473, 351] width 29 height 29
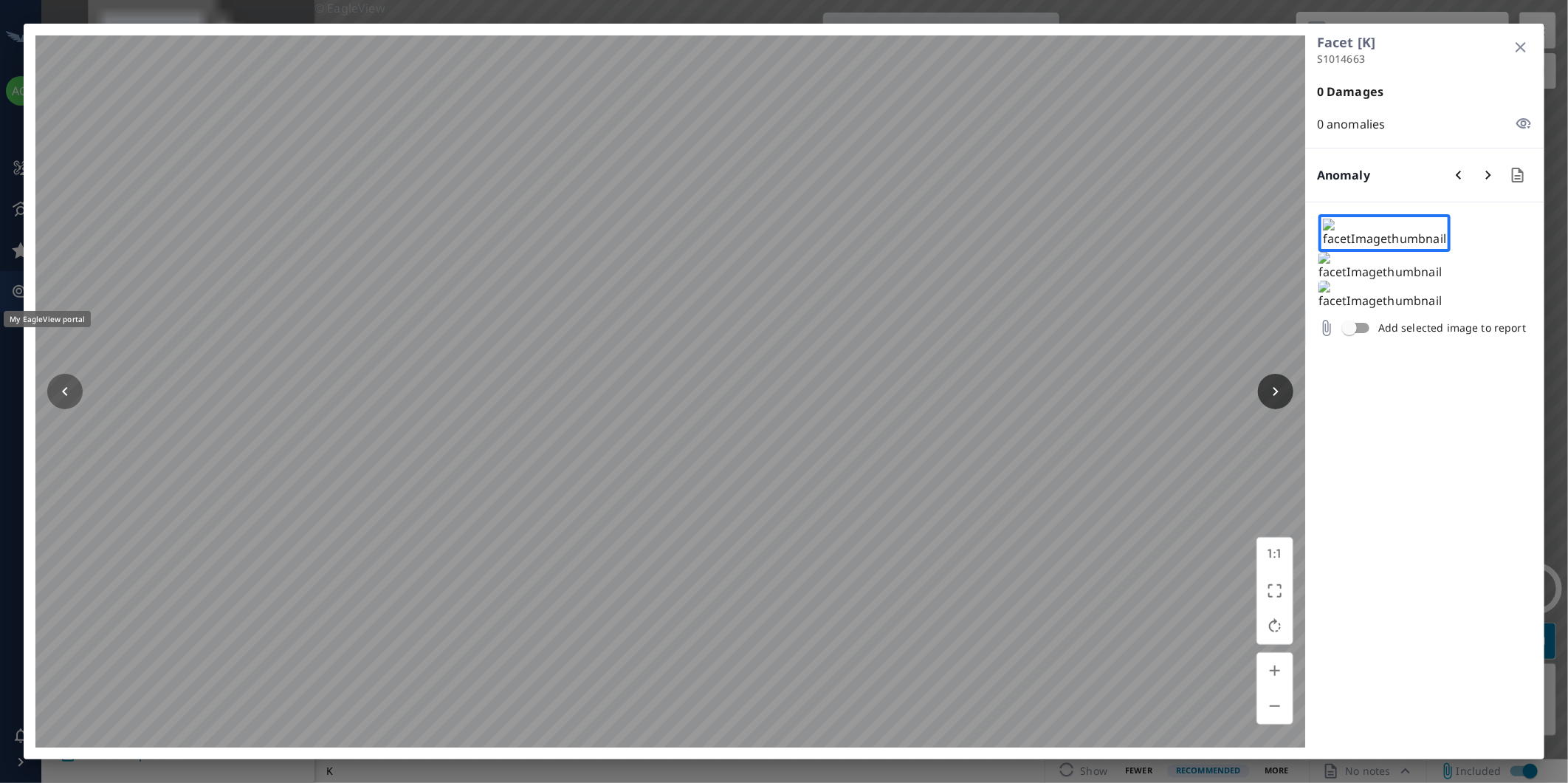
click at [1289, 387] on button "button" at bounding box center [1276, 392] width 36 height 36
click at [1441, 280] on img at bounding box center [1380, 294] width 123 height 28
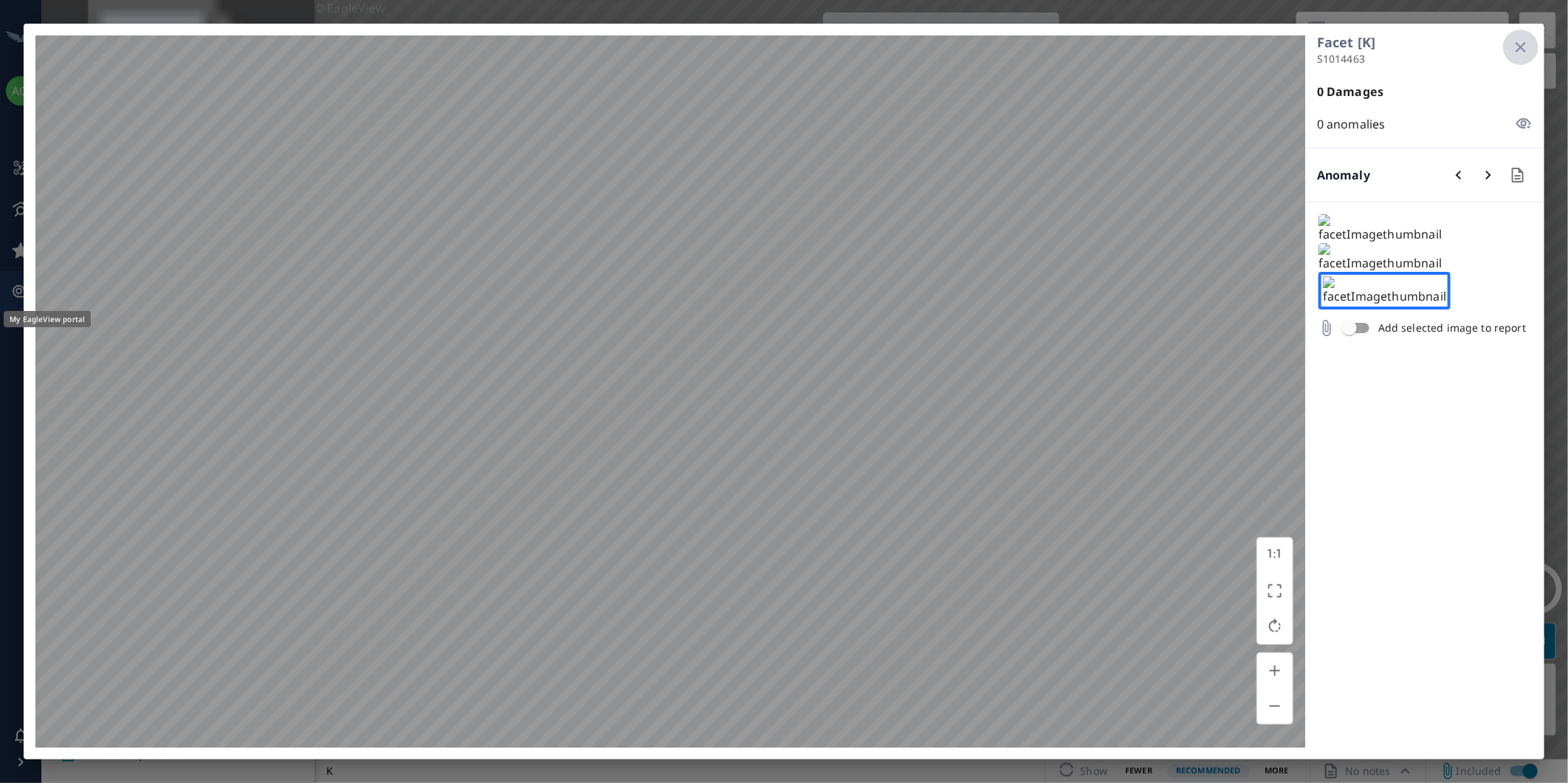
click at [1525, 45] on icon "button" at bounding box center [1521, 47] width 18 height 18
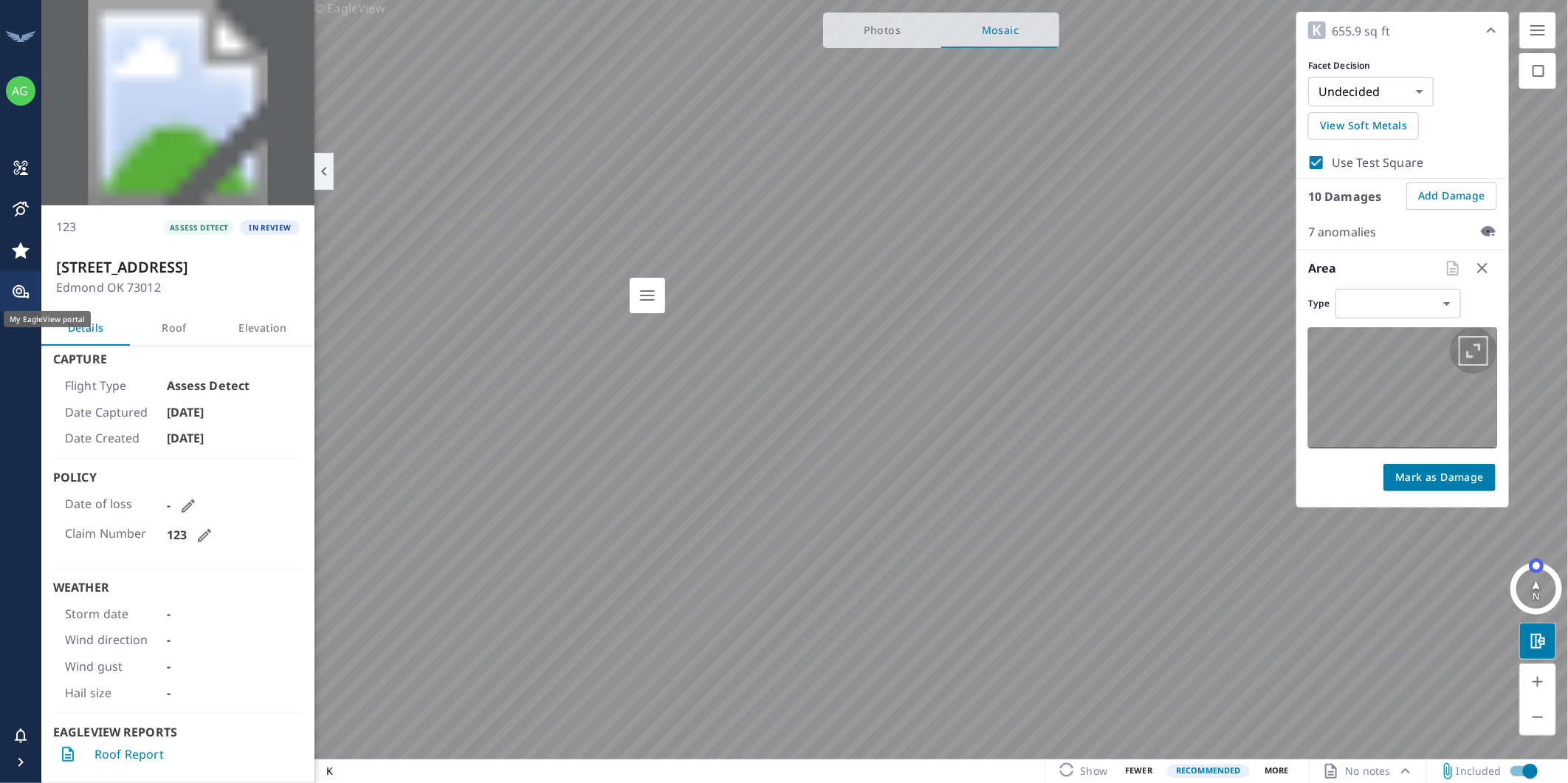
click at [1470, 354] on icon "button" at bounding box center [1473, 351] width 29 height 29
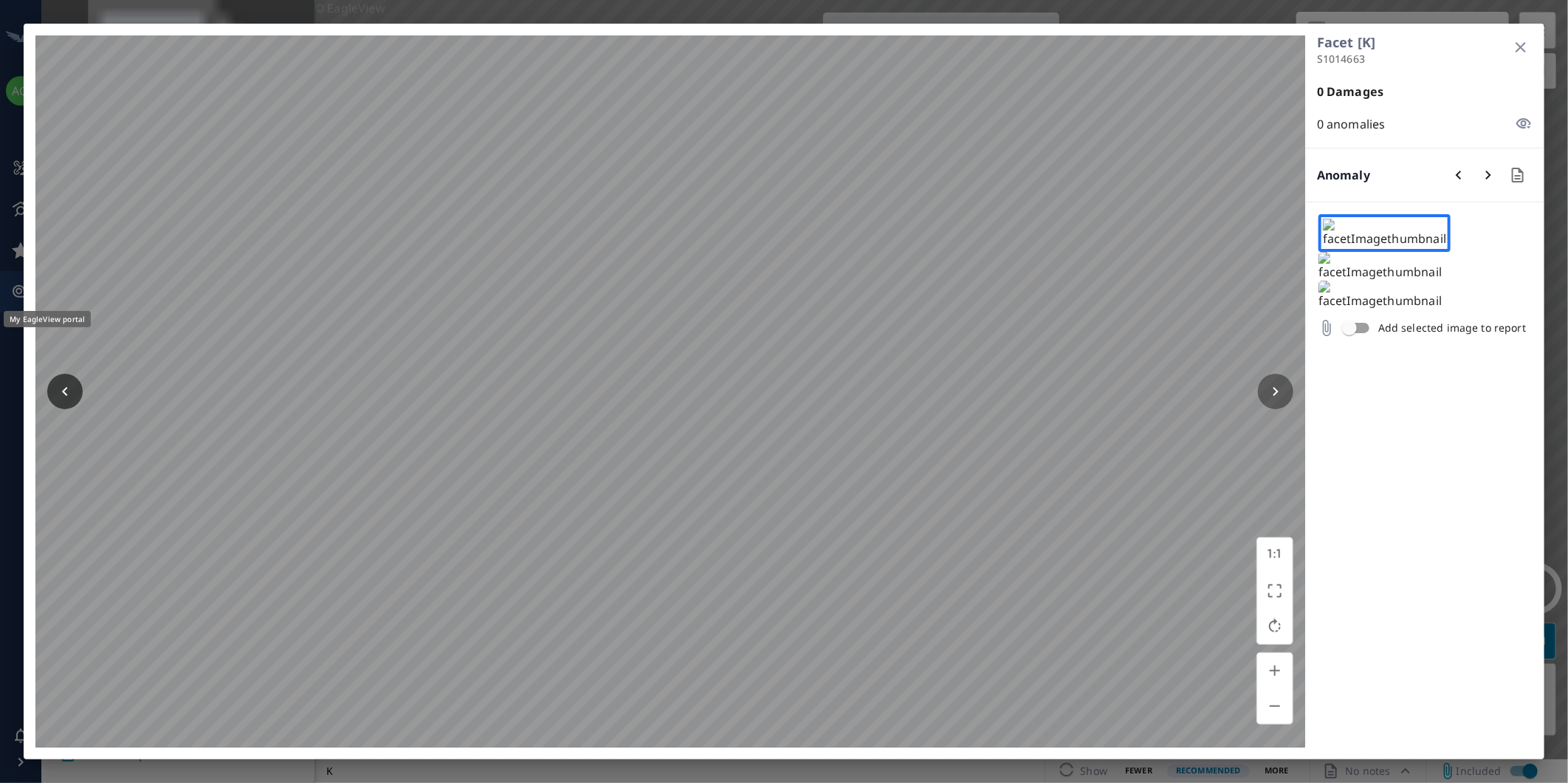
click at [69, 394] on icon "button" at bounding box center [65, 392] width 18 height 18
click at [1274, 378] on button "button" at bounding box center [1276, 392] width 36 height 36
click at [1278, 387] on icon "button" at bounding box center [1276, 392] width 18 height 18
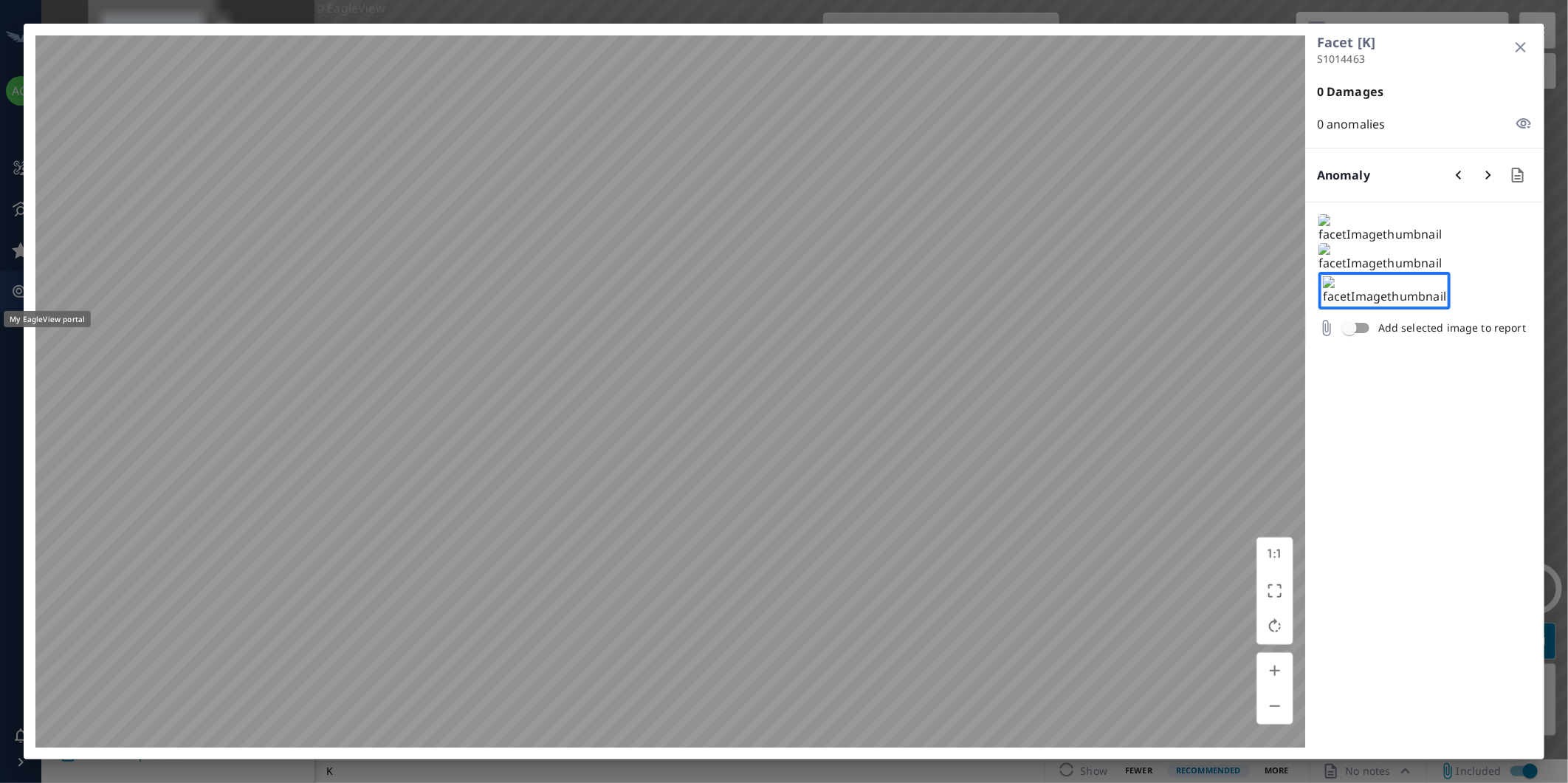
click at [1514, 55] on icon "button" at bounding box center [1521, 47] width 18 height 18
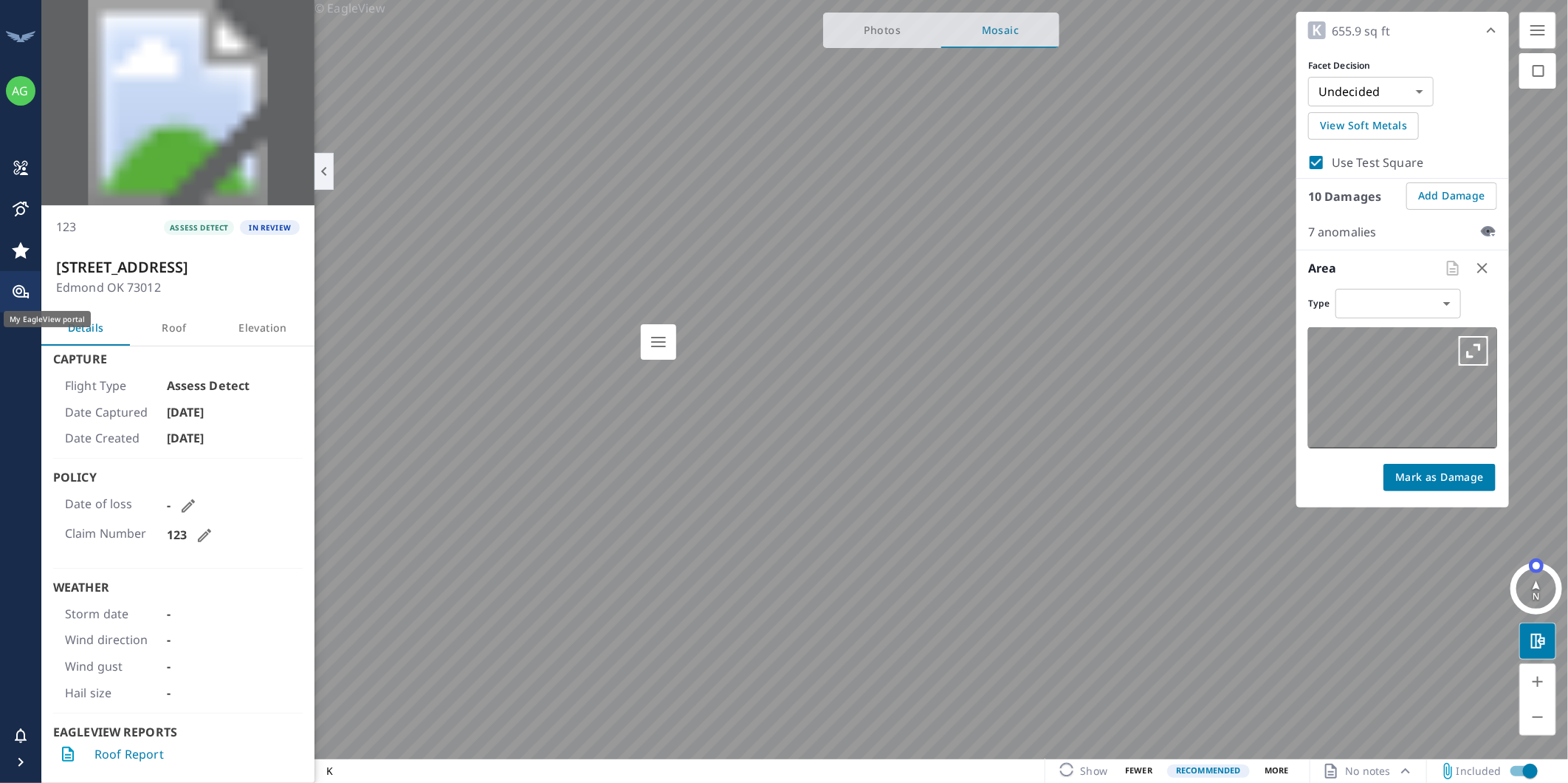
type input "hail"
click at [1486, 32] on icon "button" at bounding box center [1491, 30] width 18 height 18
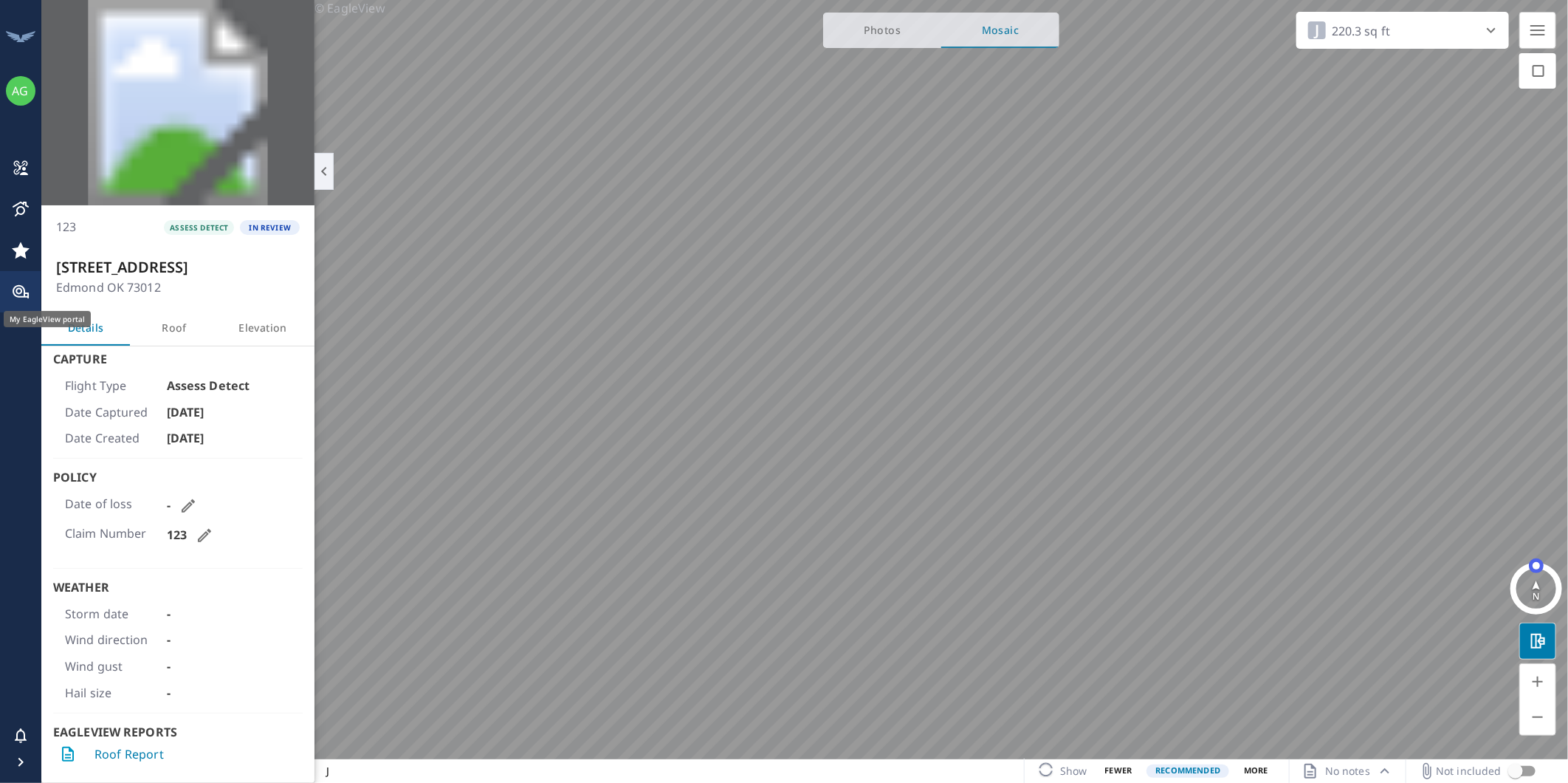
checkbox input "true"
click at [1413, 30] on div "M 1040.2 sq ft" at bounding box center [1402, 30] width 213 height 37
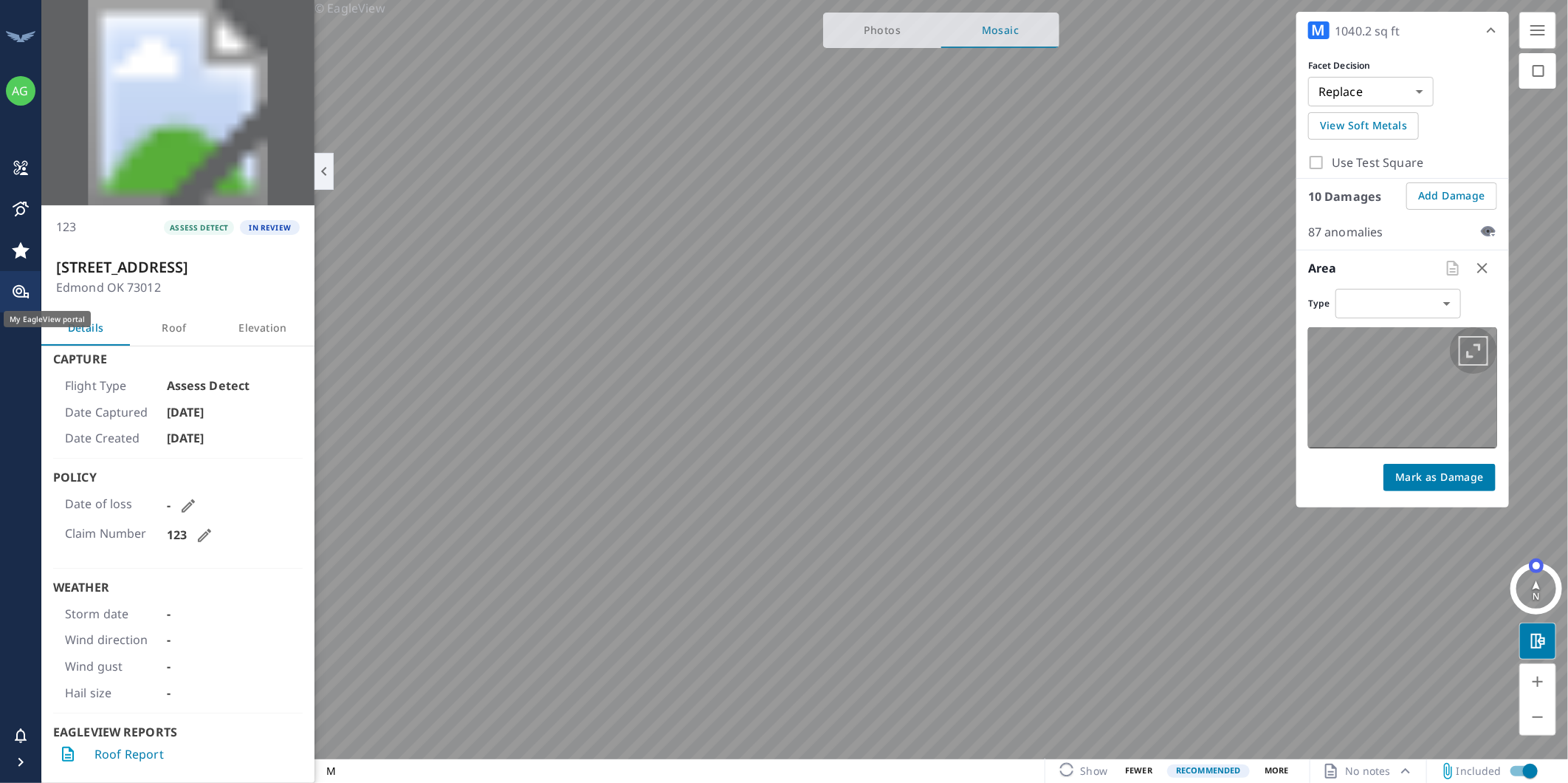
click at [1462, 353] on icon "button" at bounding box center [1473, 351] width 29 height 29
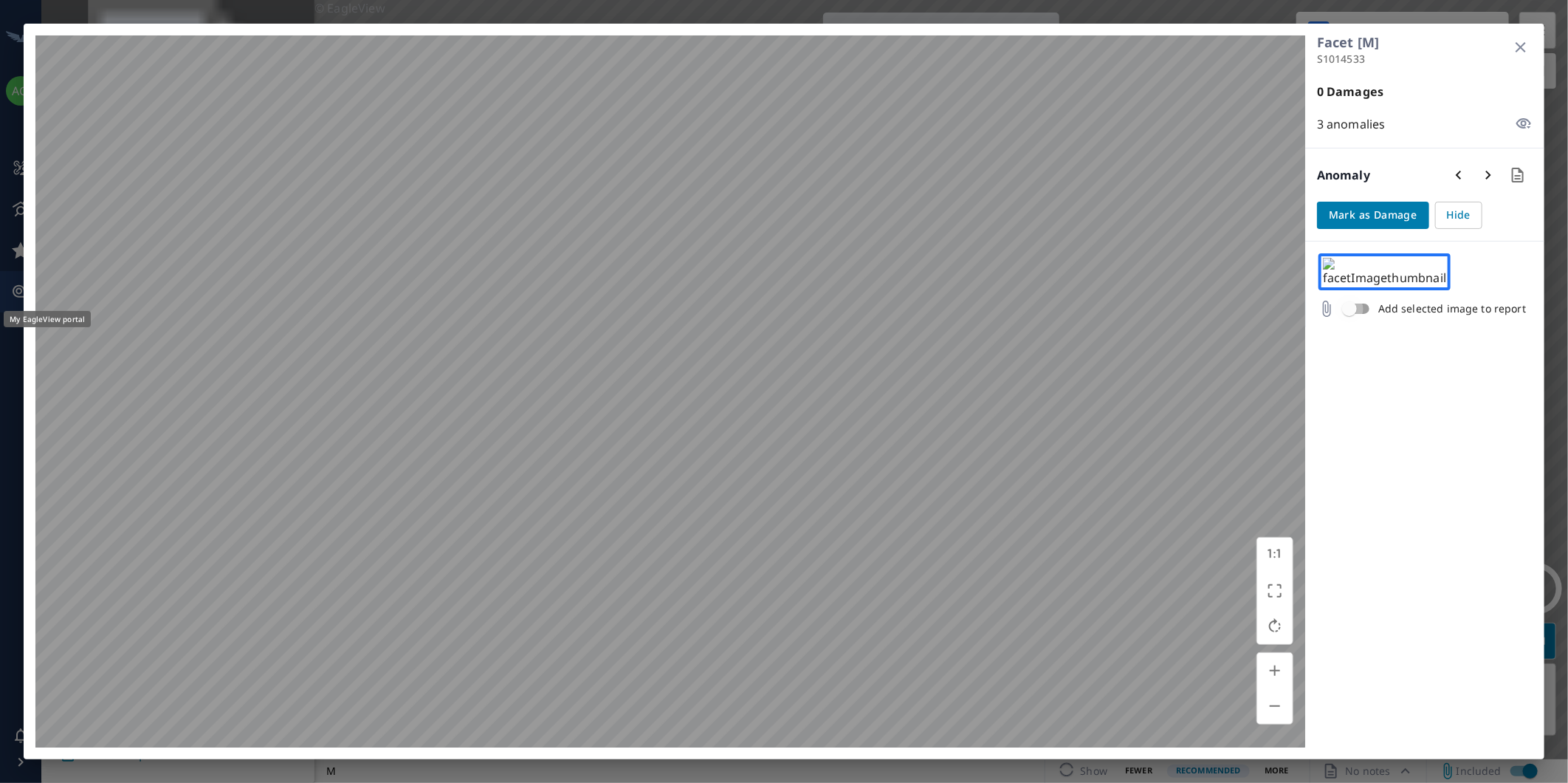
click at [1348, 322] on input "checkbox" at bounding box center [1350, 309] width 84 height 28
click at [1363, 322] on input "checkbox" at bounding box center [1364, 309] width 84 height 28
click at [1351, 322] on input "checkbox" at bounding box center [1350, 309] width 84 height 28
click at [1363, 322] on input "checkbox" at bounding box center [1364, 309] width 84 height 28
click at [1353, 322] on input "checkbox" at bounding box center [1350, 309] width 84 height 28
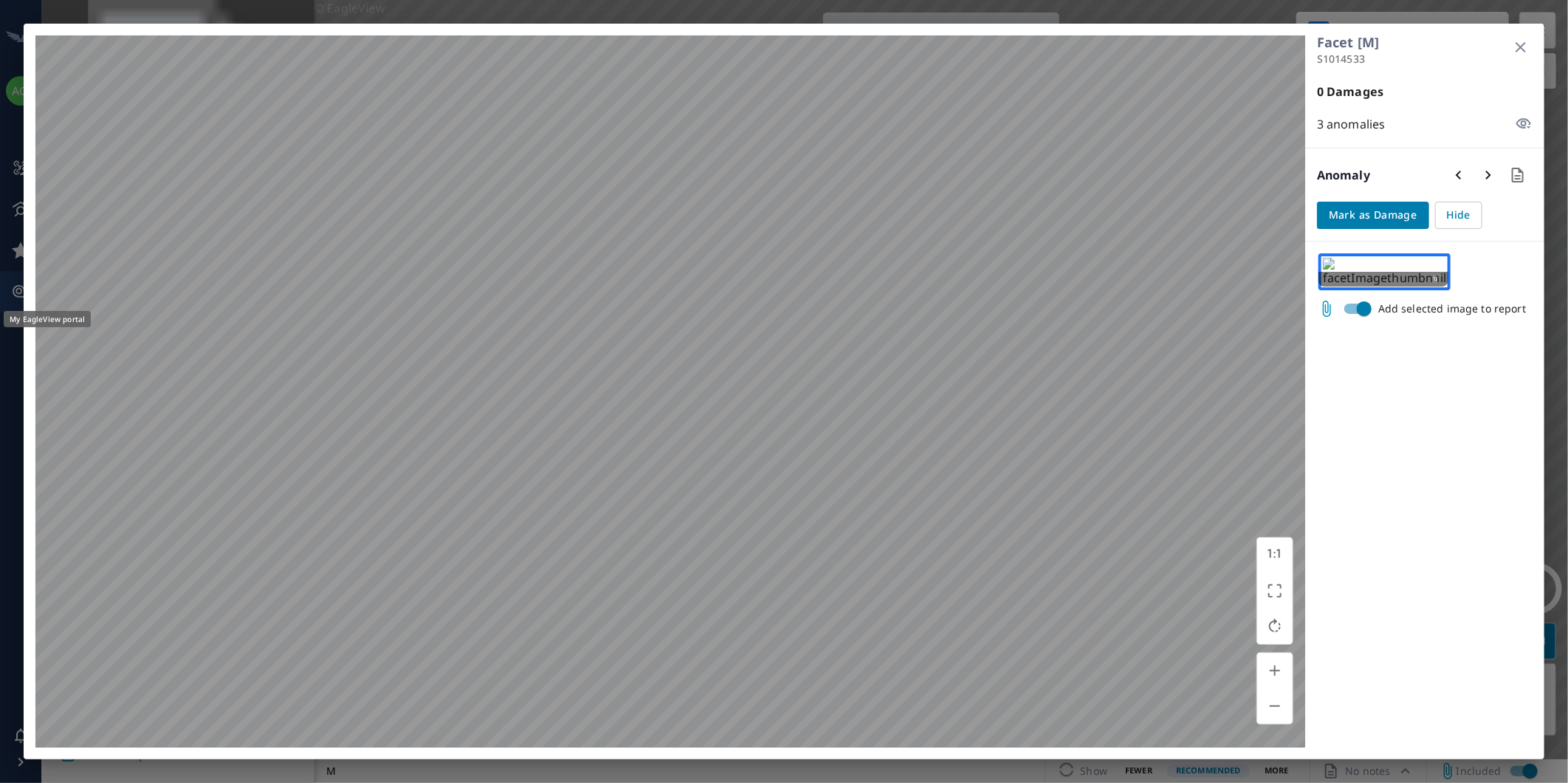
click at [1330, 317] on icon at bounding box center [1327, 309] width 8 height 16
click at [1342, 287] on div at bounding box center [1384, 279] width 130 height 15
click at [1354, 279] on img at bounding box center [1384, 272] width 132 height 37
click at [1355, 274] on img at bounding box center [1384, 272] width 132 height 37
click at [1363, 322] on input "checkbox" at bounding box center [1364, 309] width 84 height 28
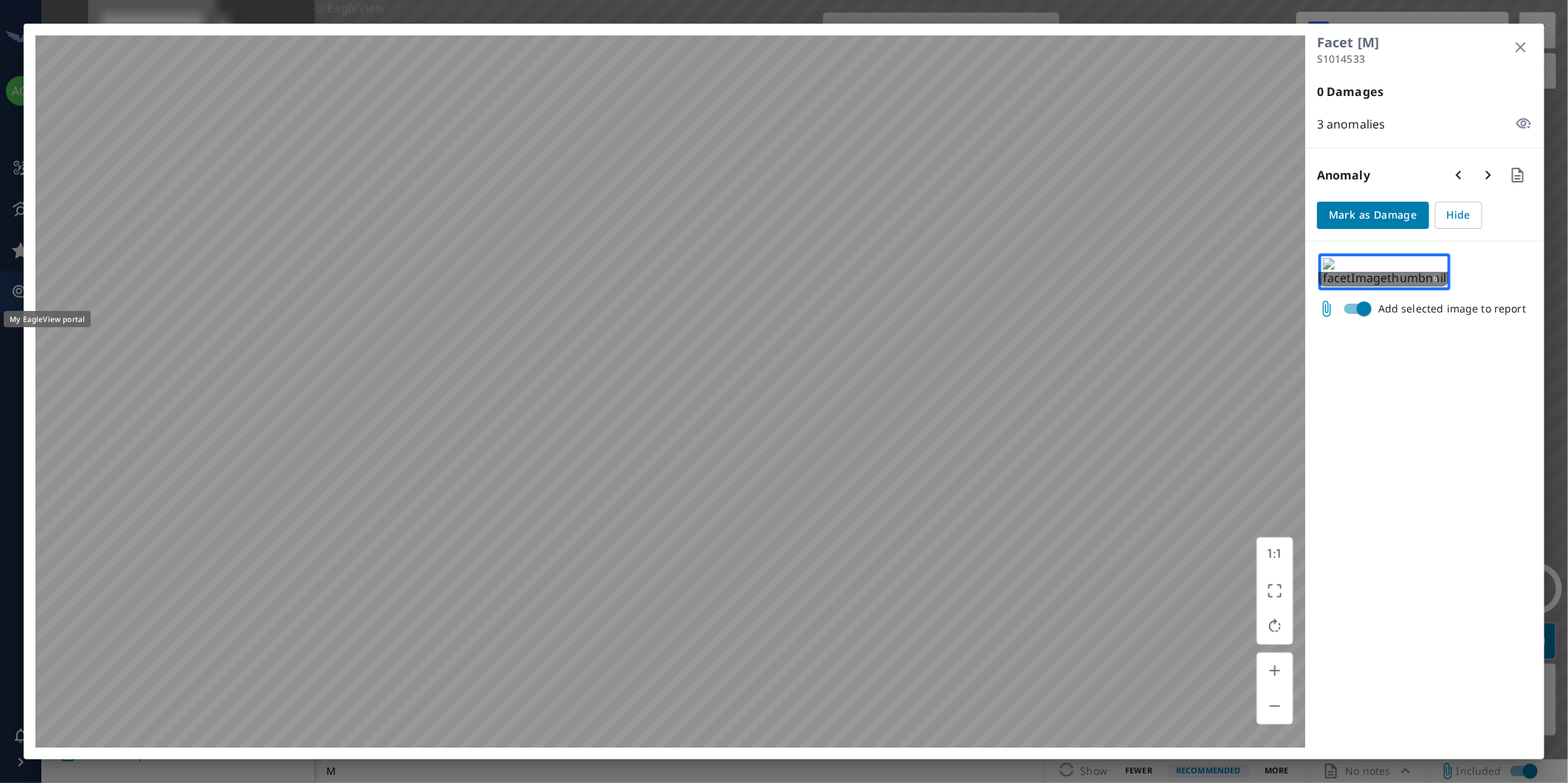
checkbox input "false"
click at [1523, 47] on icon "button" at bounding box center [1521, 47] width 18 height 18
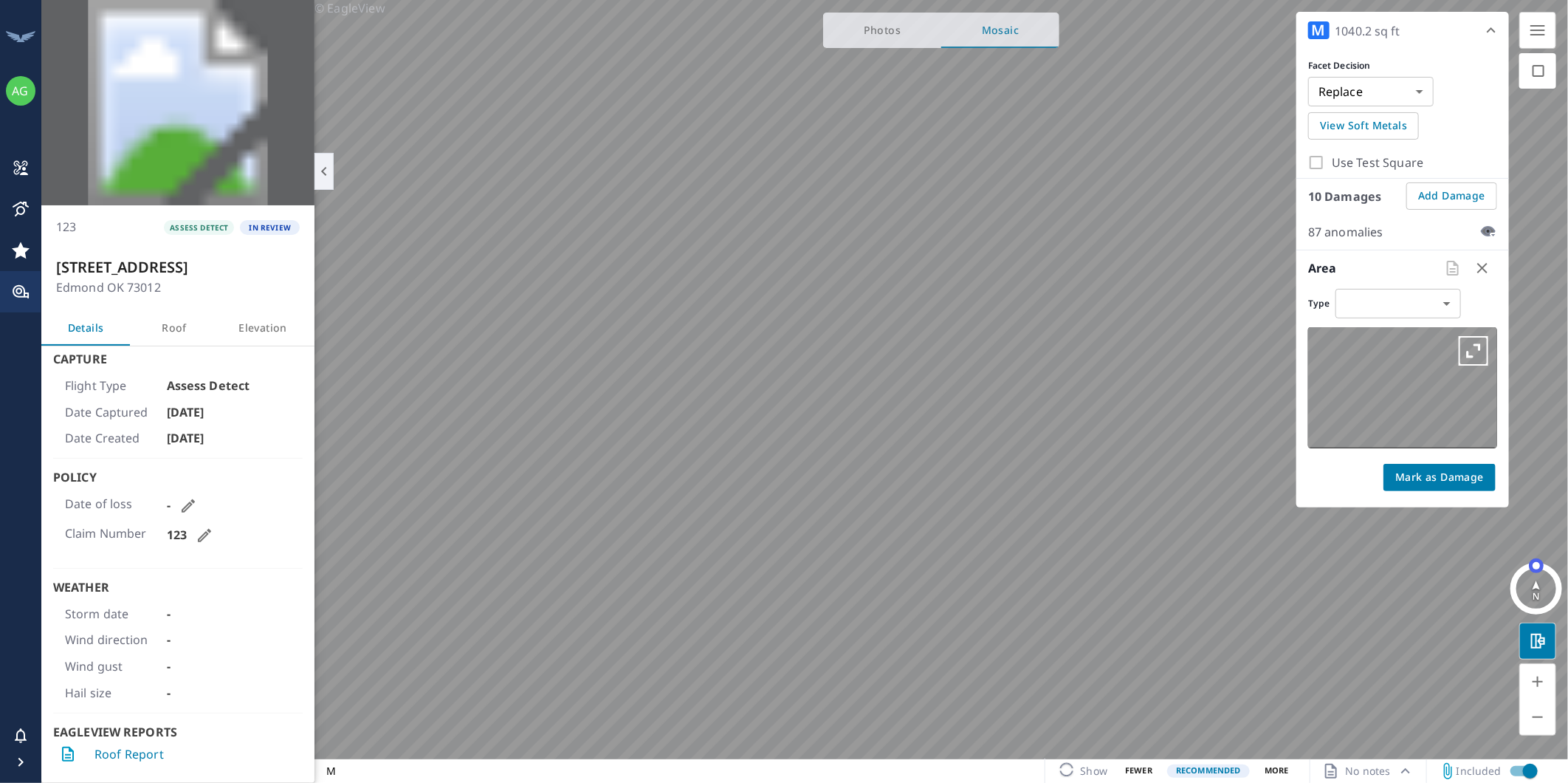
click at [1500, 32] on icon "button" at bounding box center [1491, 30] width 18 height 18
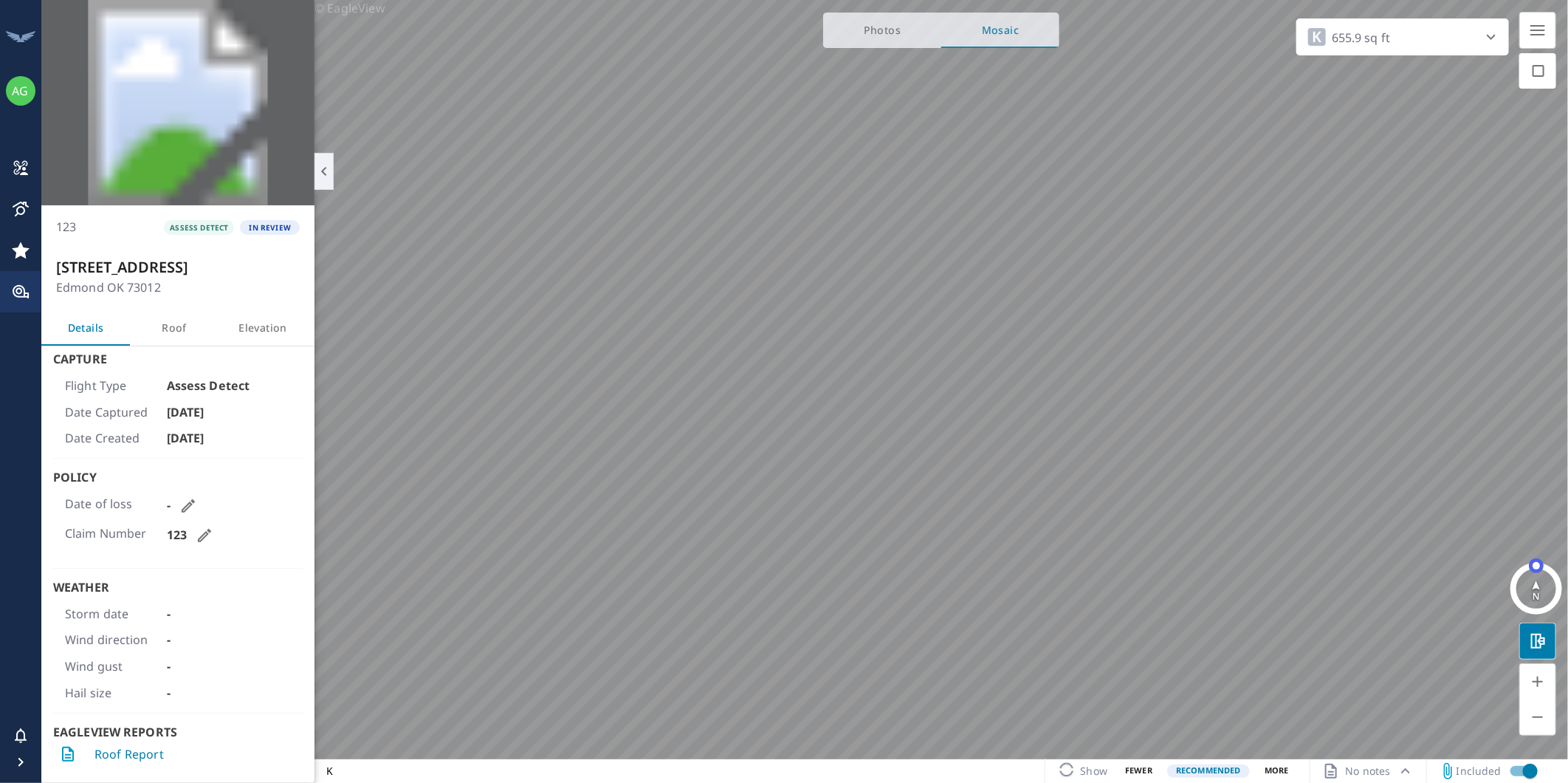
checkbox input "false"
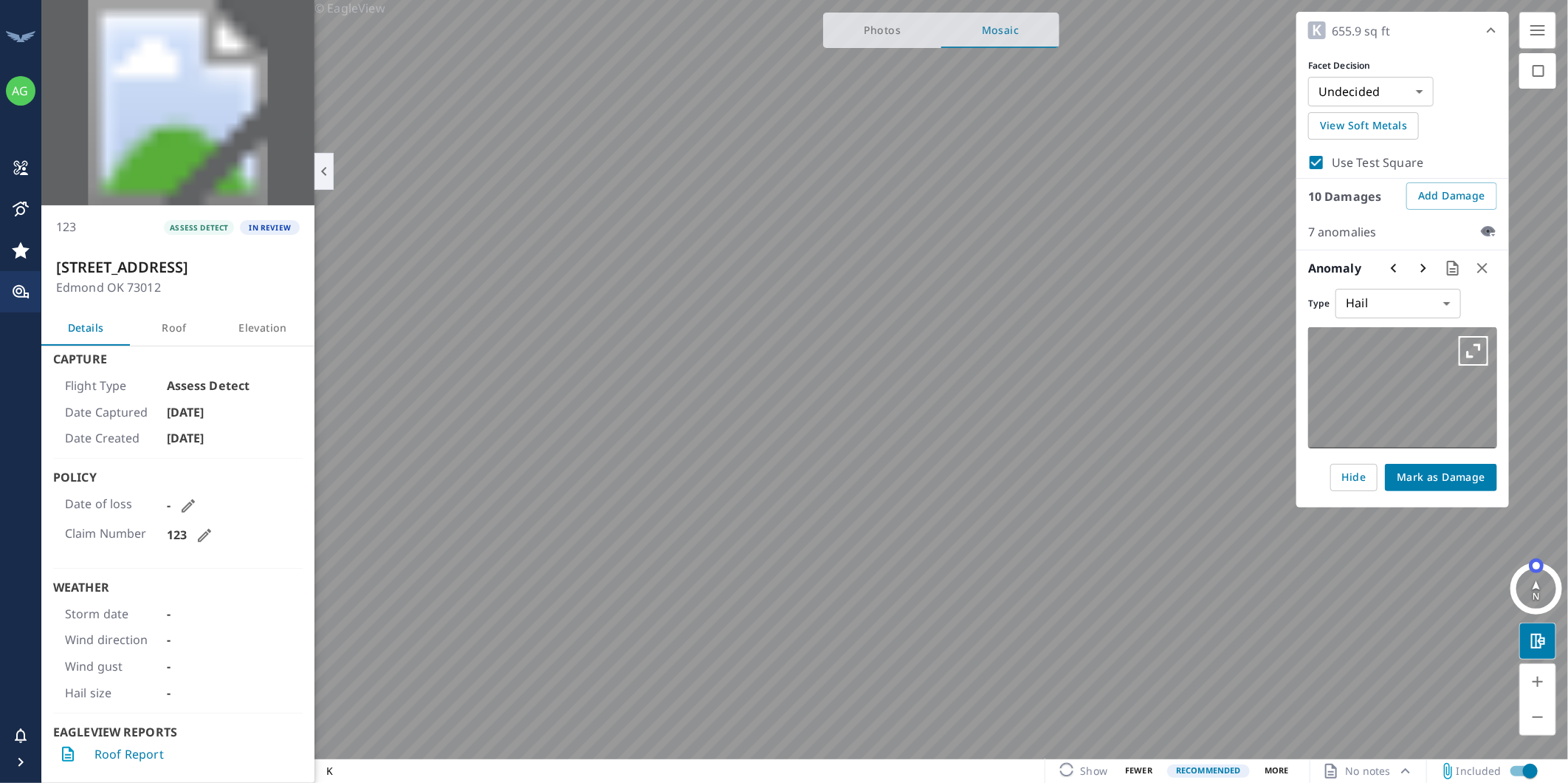
click at [1478, 351] on icon "button" at bounding box center [1473, 351] width 29 height 29
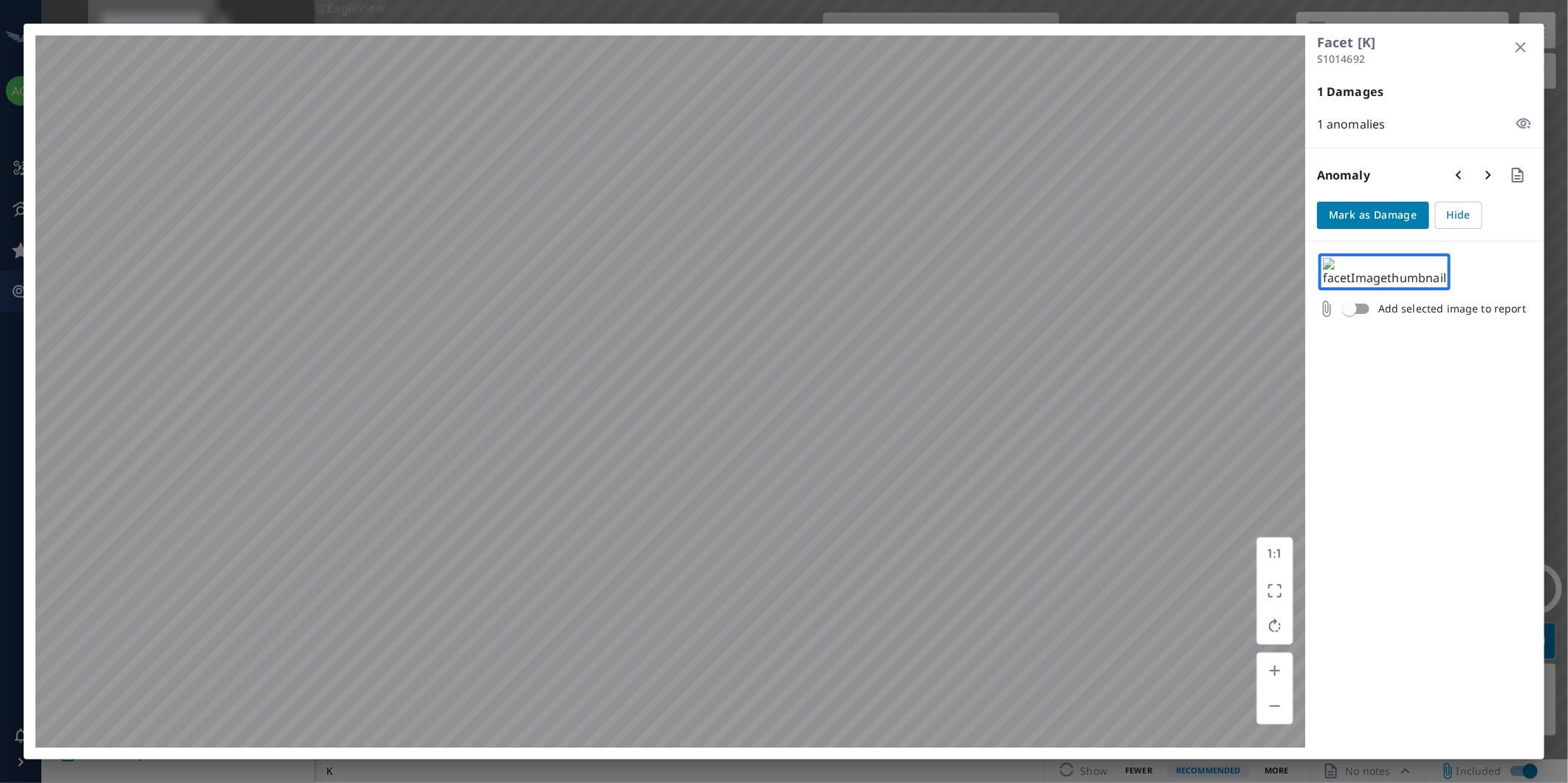
drag, startPoint x: 1521, startPoint y: 50, endPoint x: 1505, endPoint y: 53, distance: 16.3
click at [1521, 50] on icon "button" at bounding box center [1521, 47] width 18 height 18
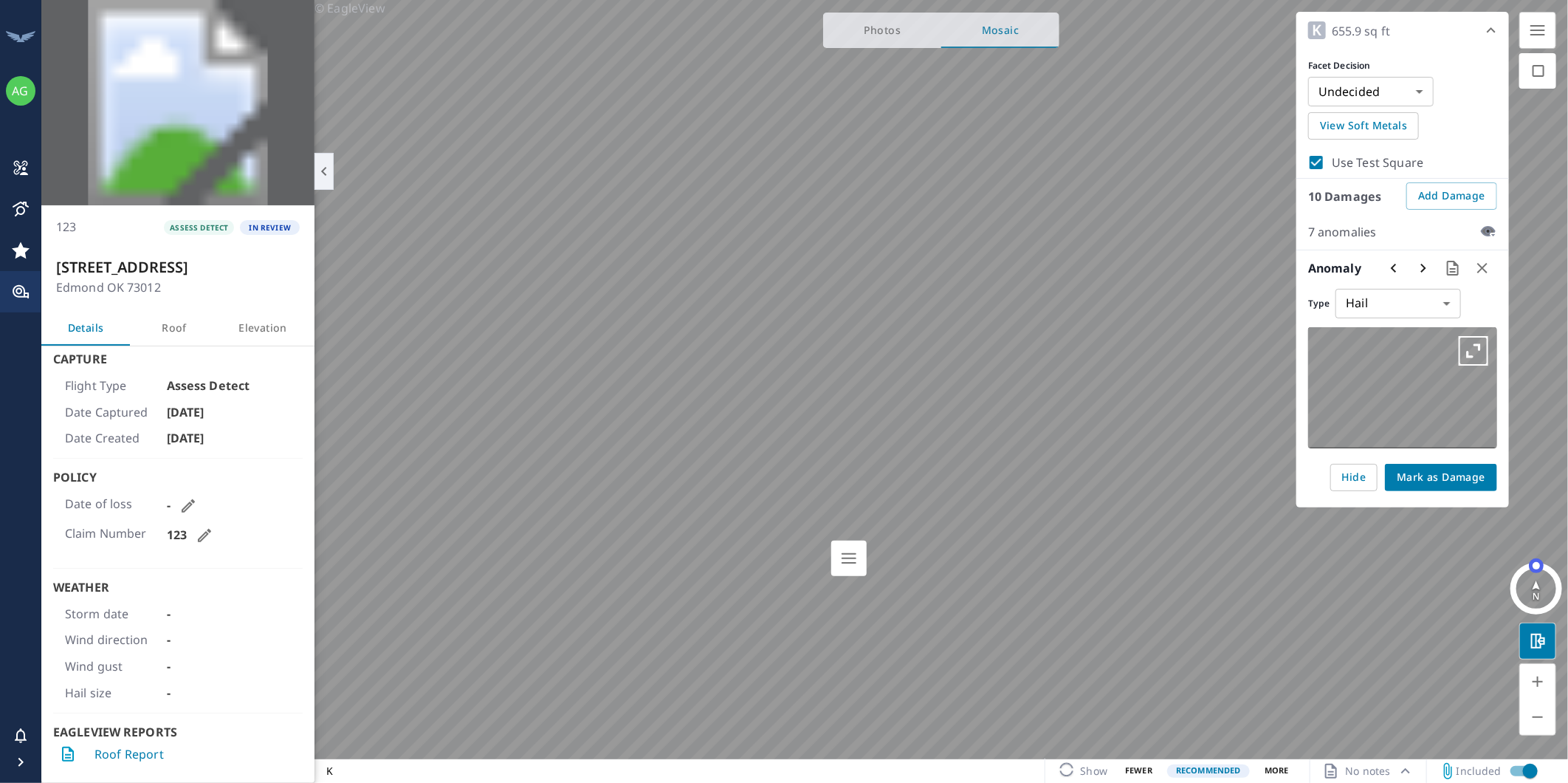
type input "REPLACE"
checkbox input "false"
click at [1471, 350] on icon "button" at bounding box center [1473, 351] width 29 height 29
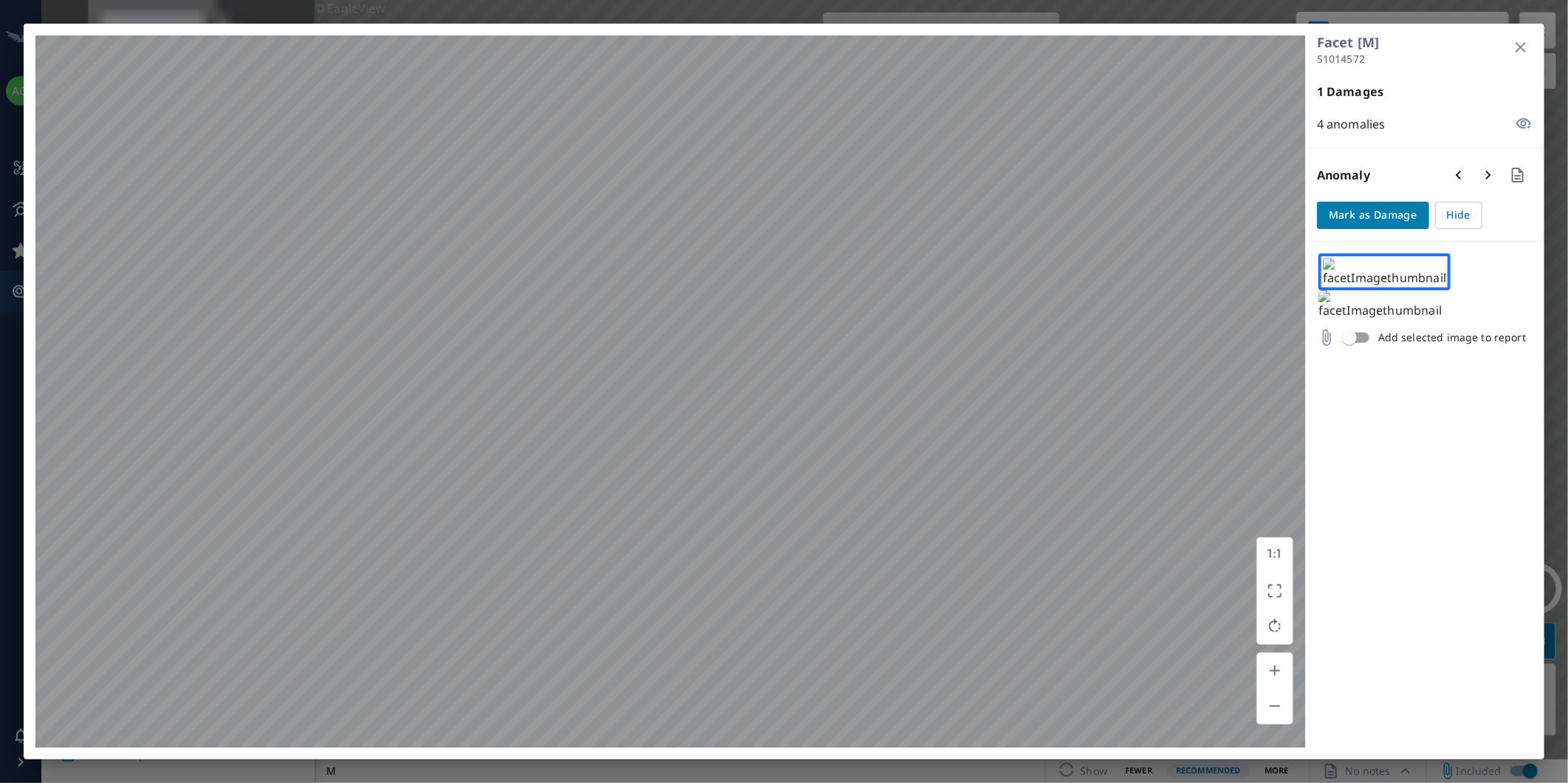
click at [1523, 45] on icon "button" at bounding box center [1521, 47] width 18 height 18
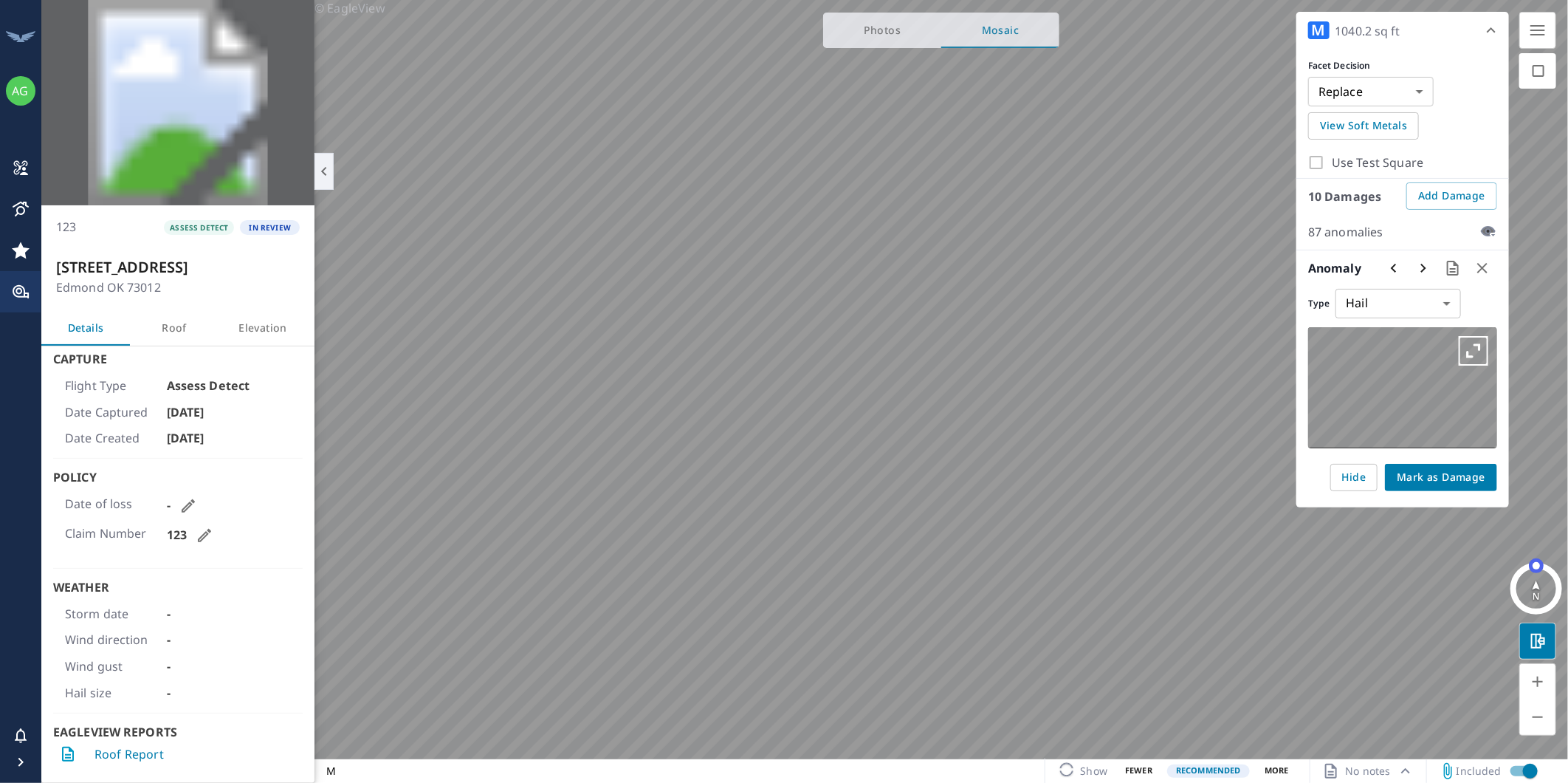
click at [1486, 345] on icon "button" at bounding box center [1473, 351] width 29 height 29
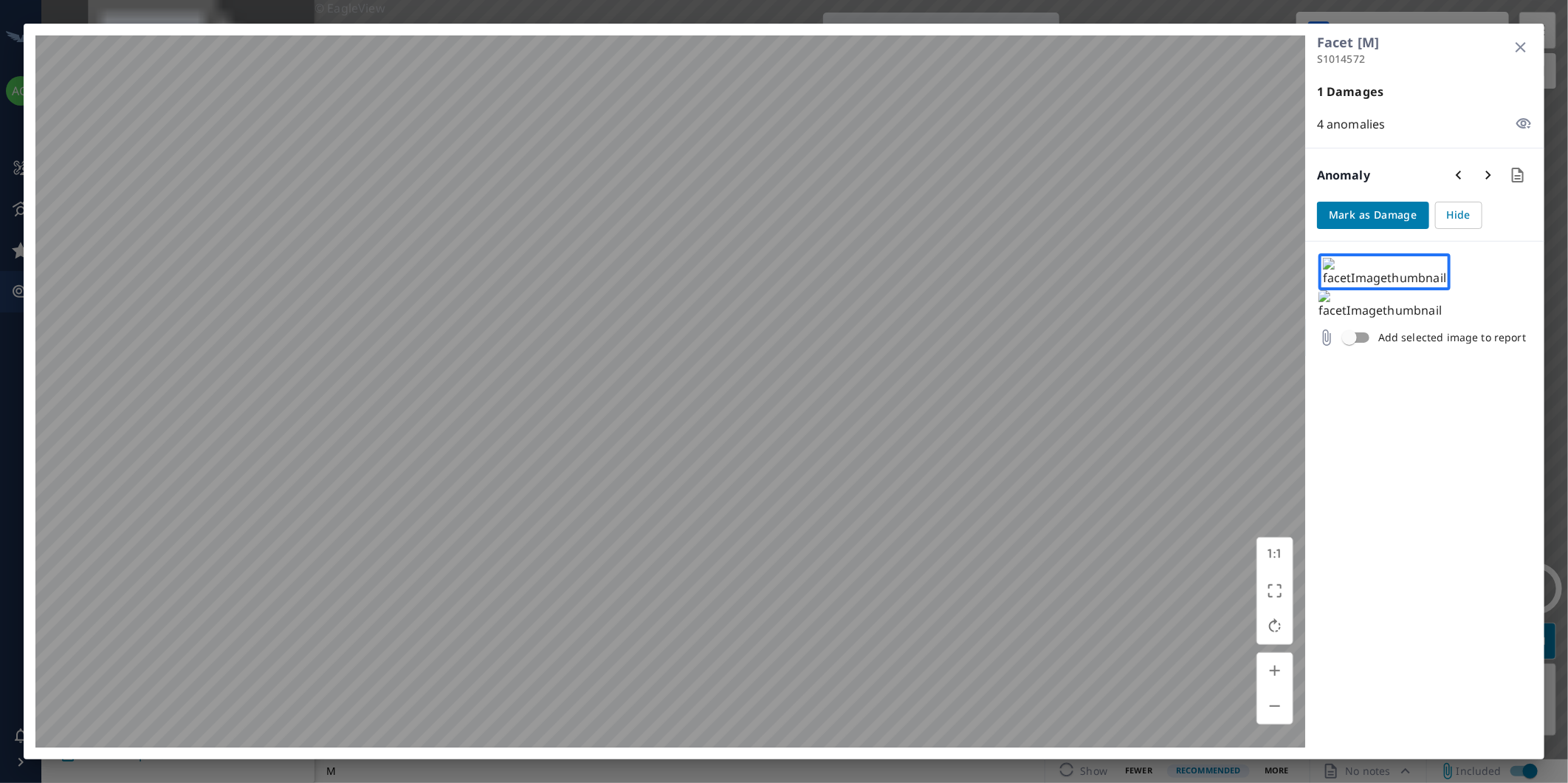
click at [1400, 290] on img at bounding box center [1380, 304] width 123 height 28
click at [1516, 54] on icon "button" at bounding box center [1521, 47] width 18 height 18
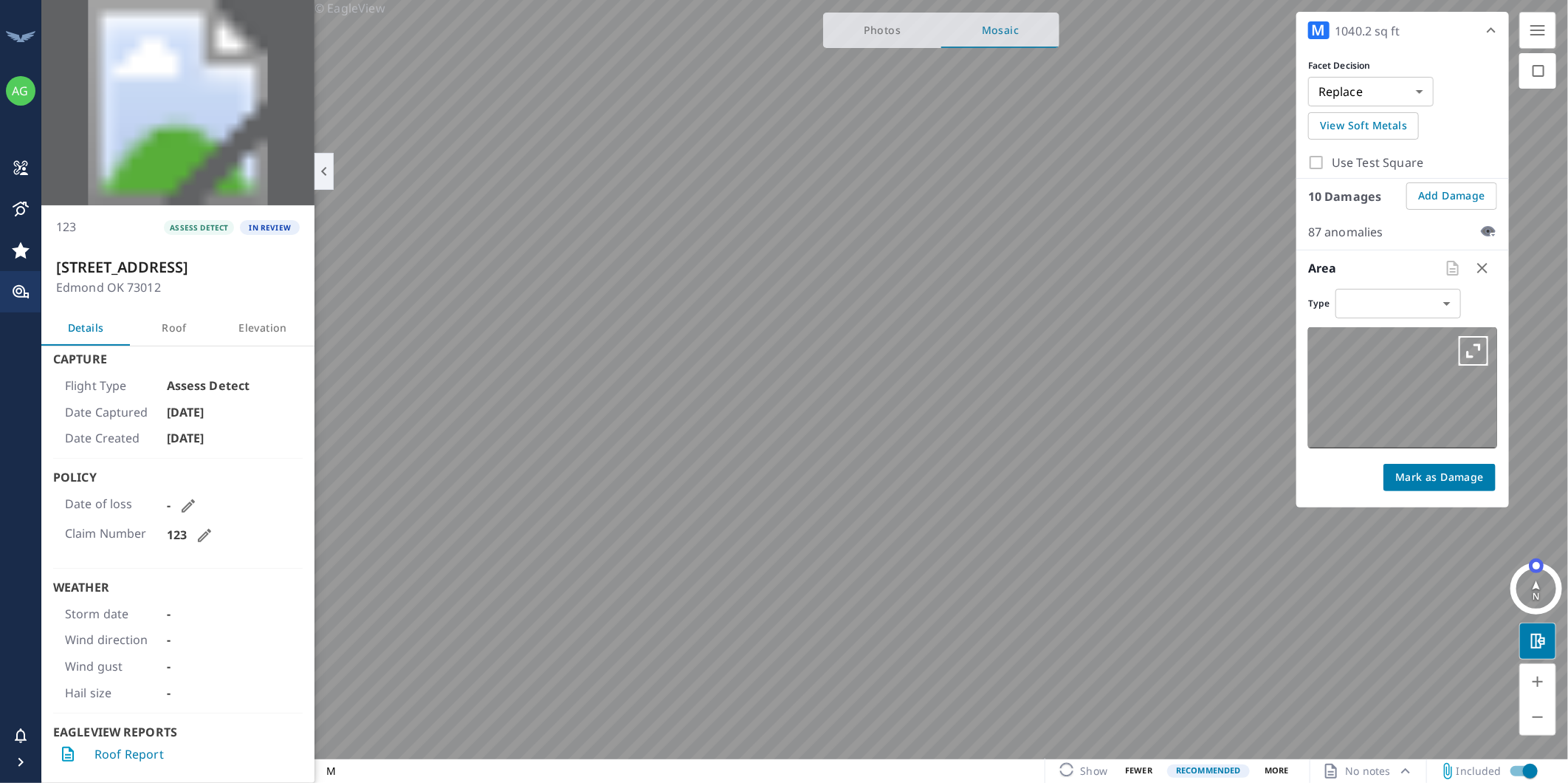
type input "hail"
click at [1475, 349] on icon "button" at bounding box center [1473, 351] width 29 height 29
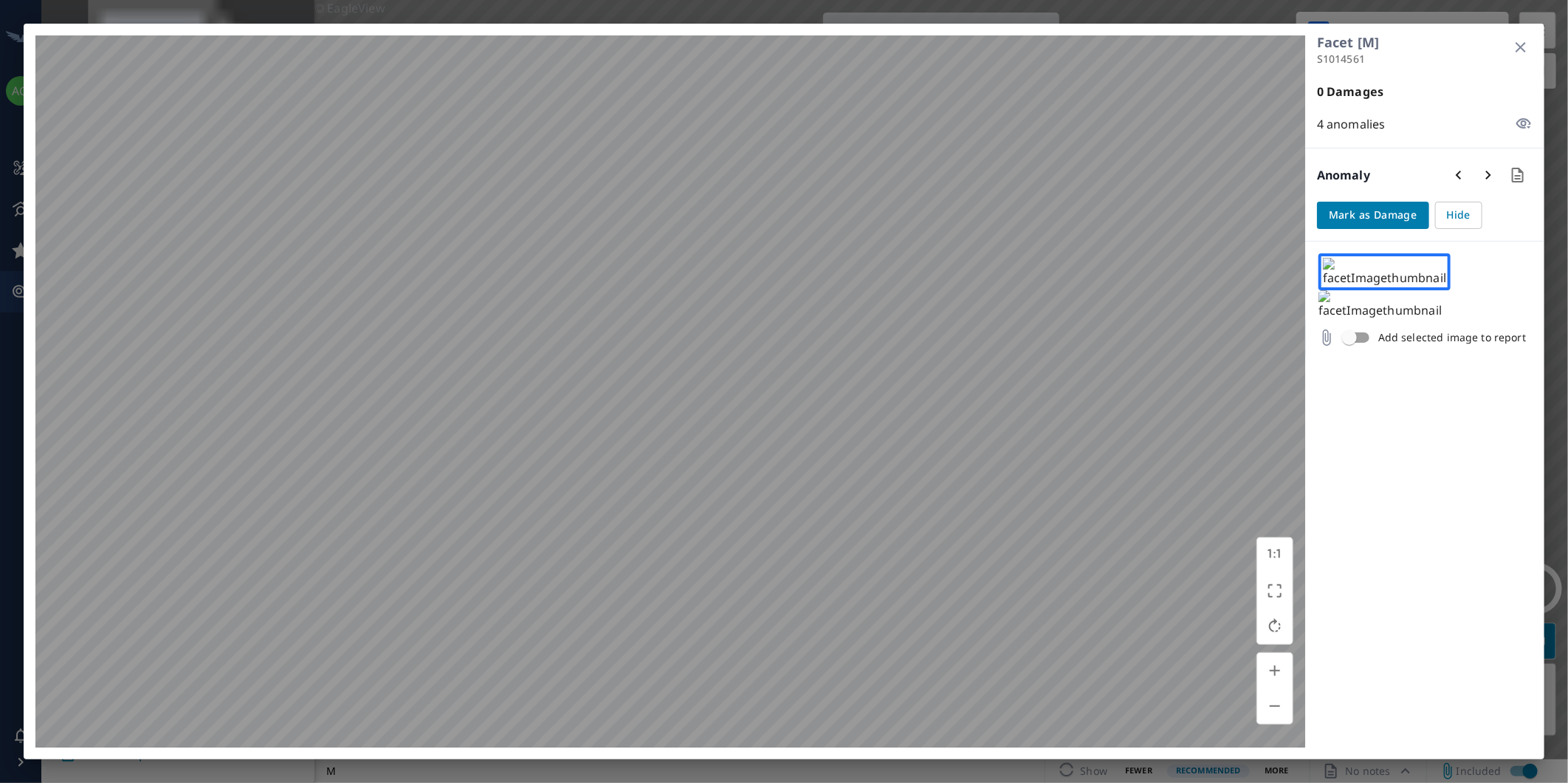
click at [1401, 290] on img at bounding box center [1380, 304] width 123 height 28
click at [1524, 45] on icon "button" at bounding box center [1521, 47] width 18 height 18
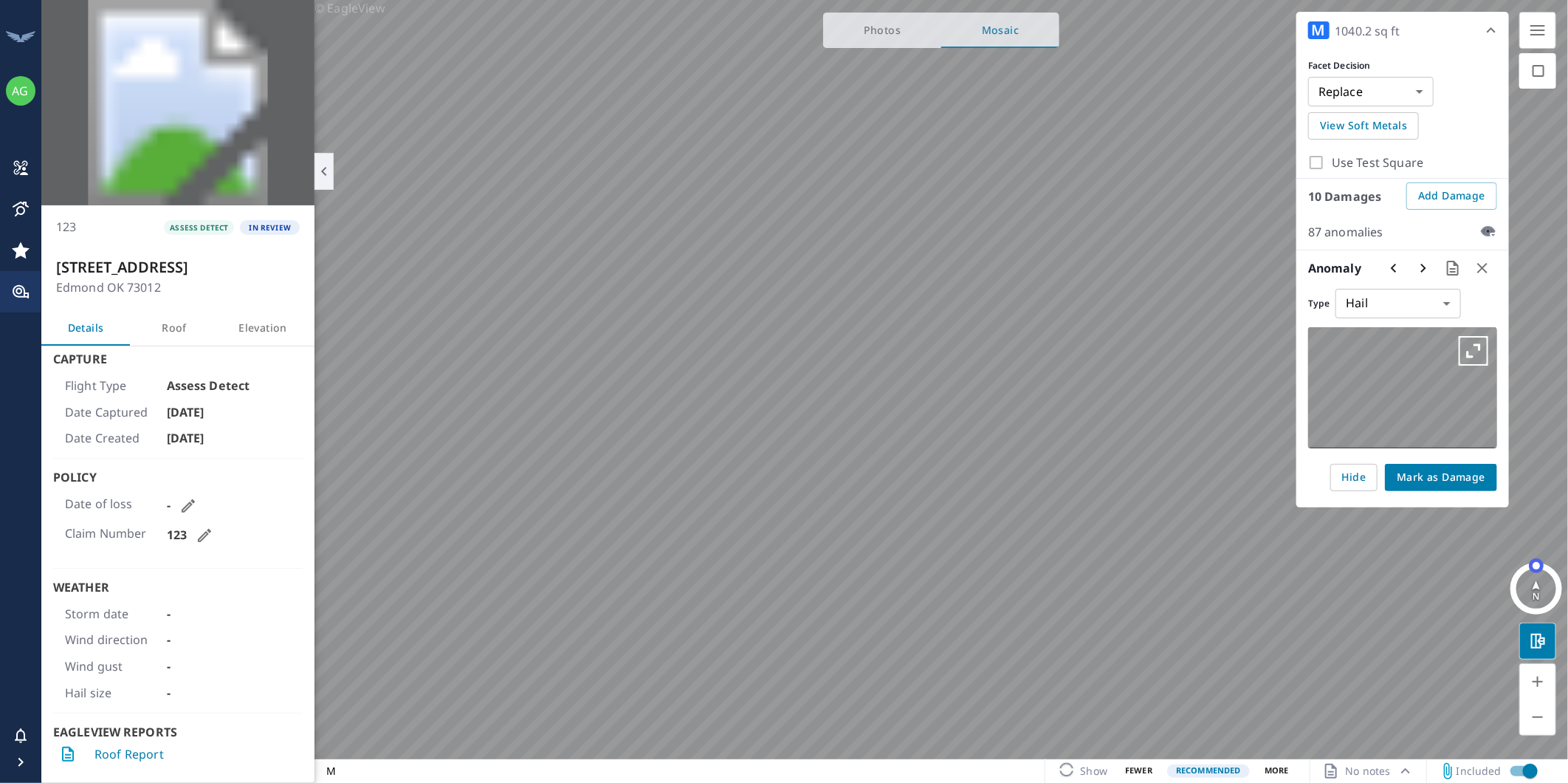
type input "UNDECIDED"
checkbox input "true"
